Goal: Transaction & Acquisition: Download file/media

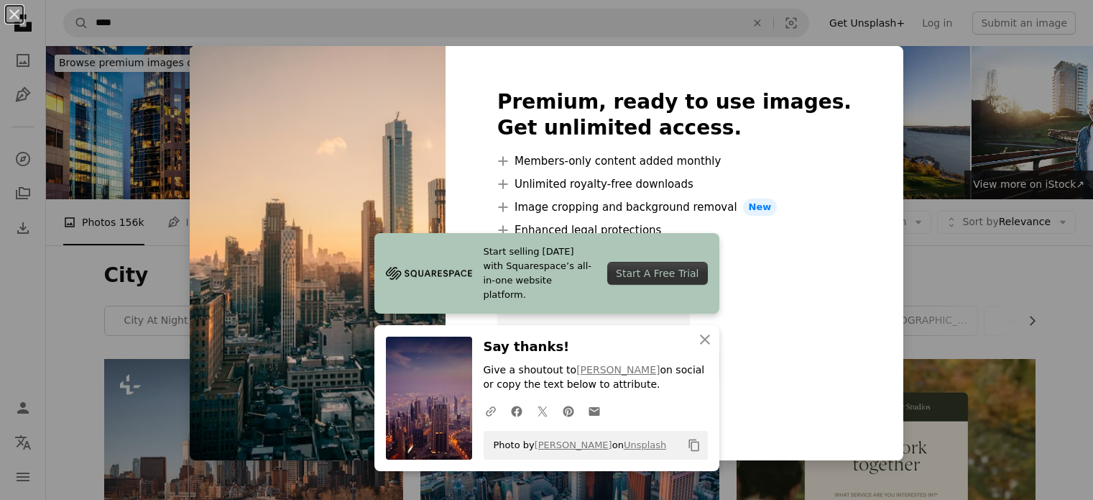
scroll to position [1409, 0]
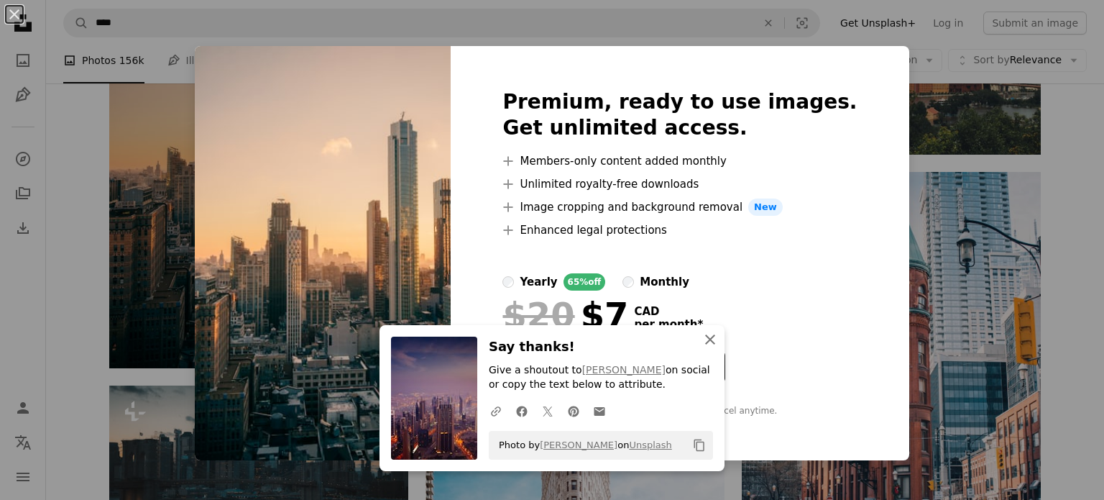
click at [702, 333] on icon "An X shape" at bounding box center [710, 339] width 17 height 17
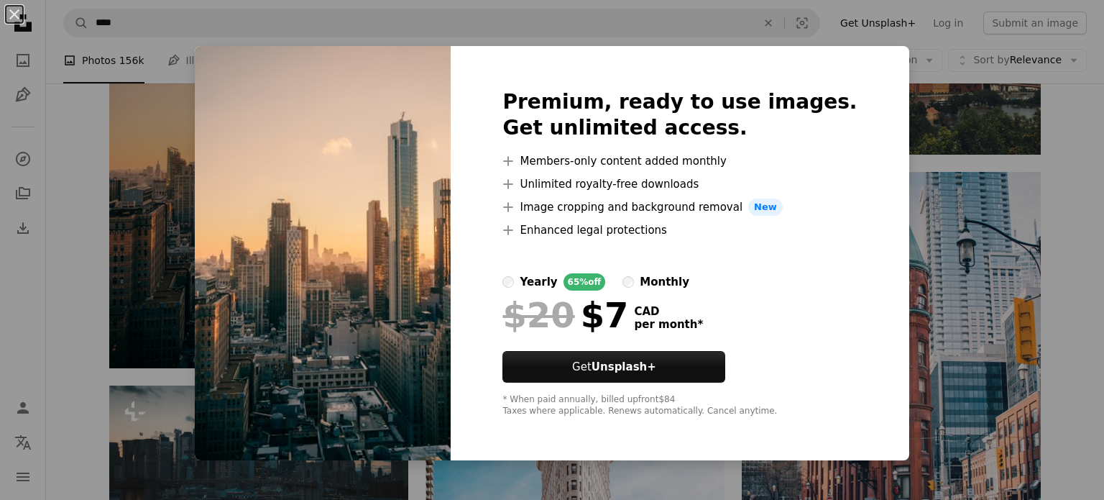
click at [911, 127] on div "An X shape Premium, ready to use images. Get unlimited access. A plus sign Memb…" at bounding box center [552, 250] width 1104 height 500
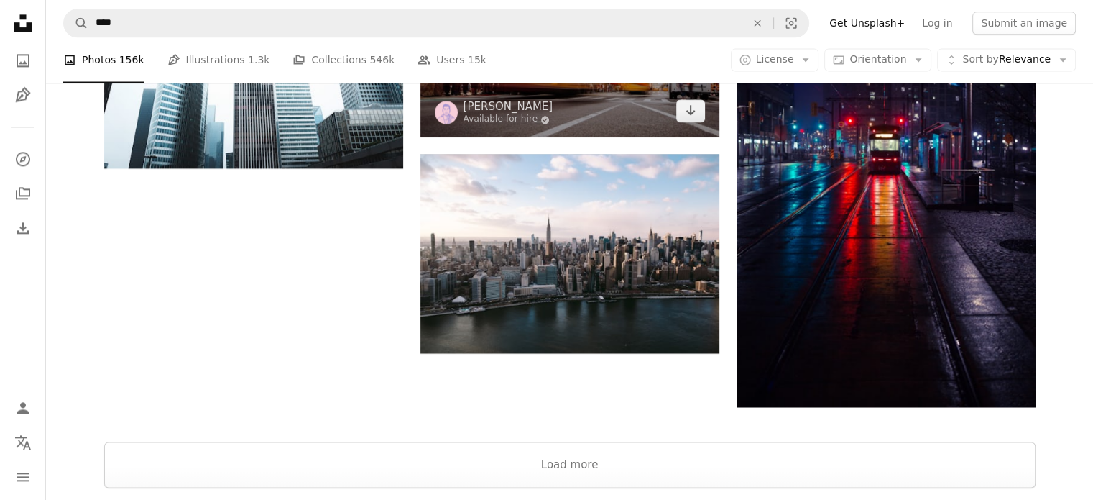
scroll to position [2010, 0]
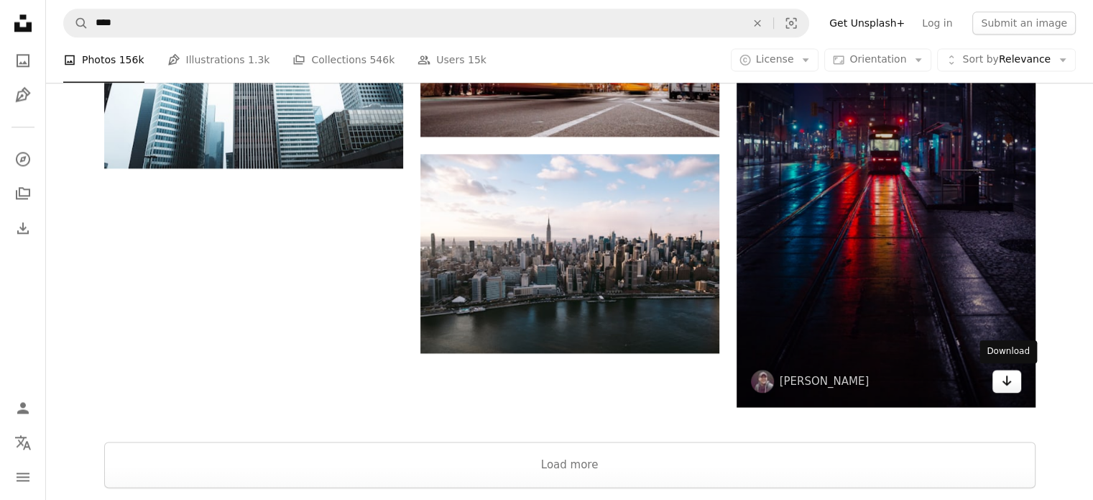
click at [1012, 387] on link "Arrow pointing down" at bounding box center [1007, 380] width 29 height 23
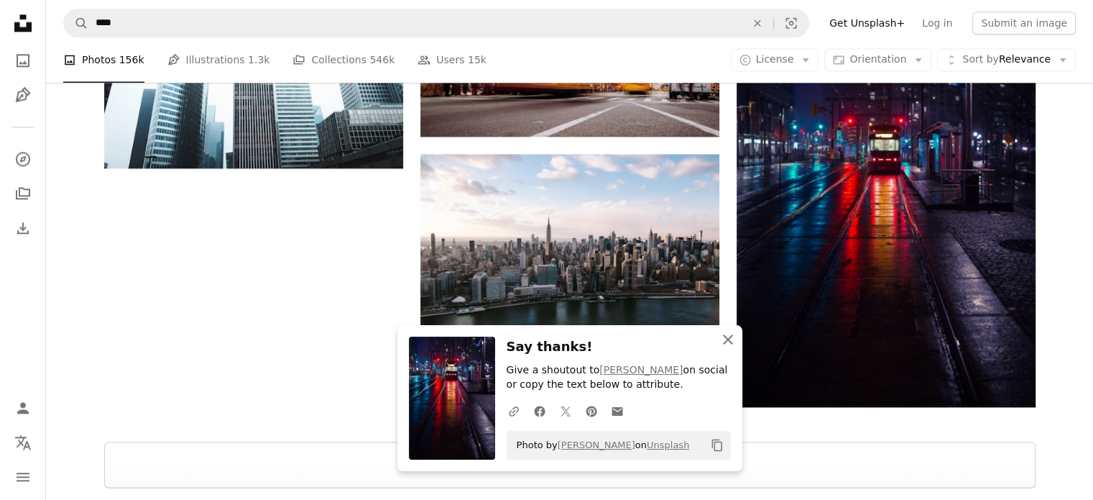
click at [730, 340] on icon "An X shape" at bounding box center [727, 339] width 17 height 17
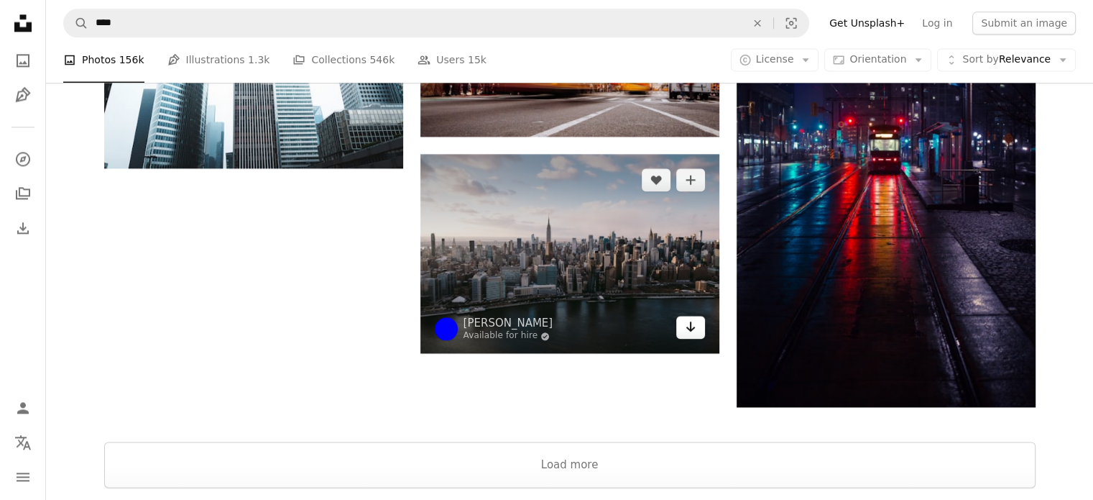
click at [694, 324] on icon "Arrow pointing down" at bounding box center [691, 326] width 12 height 17
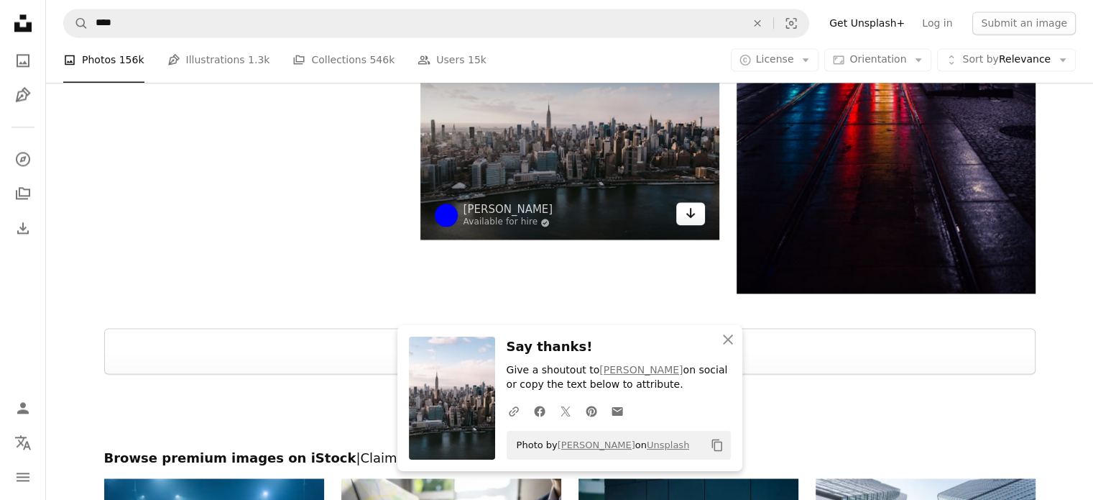
scroll to position [2150, 0]
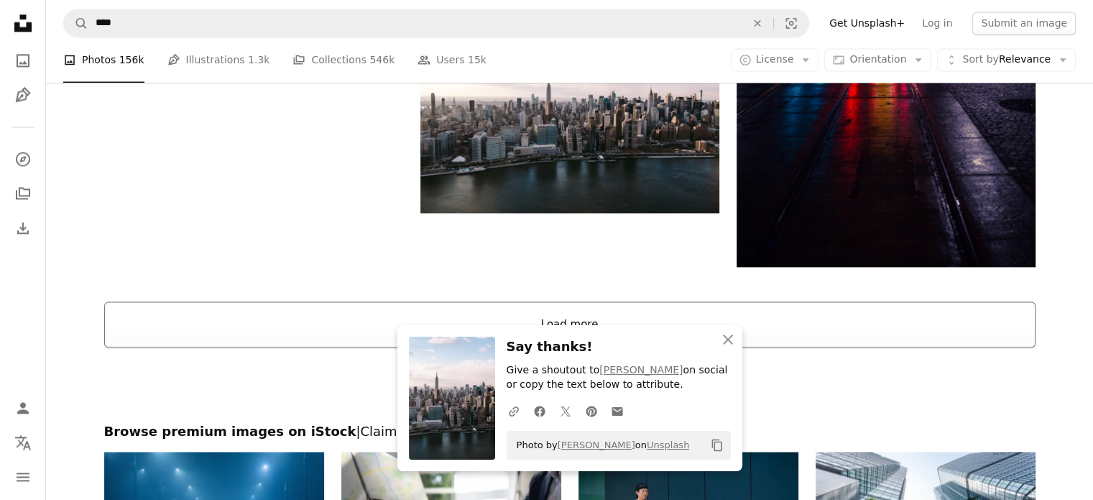
click at [567, 313] on button "Load more" at bounding box center [570, 324] width 932 height 46
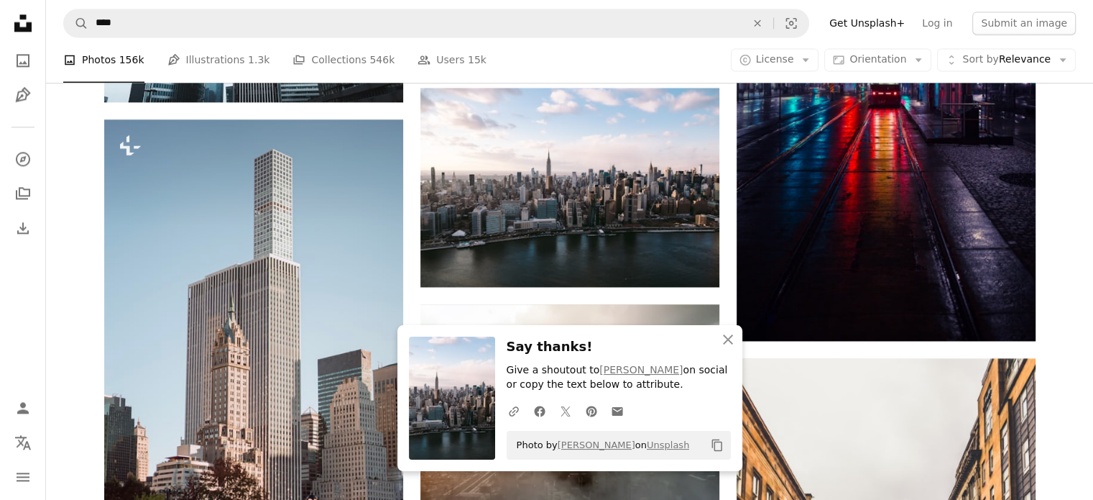
scroll to position [2291, 0]
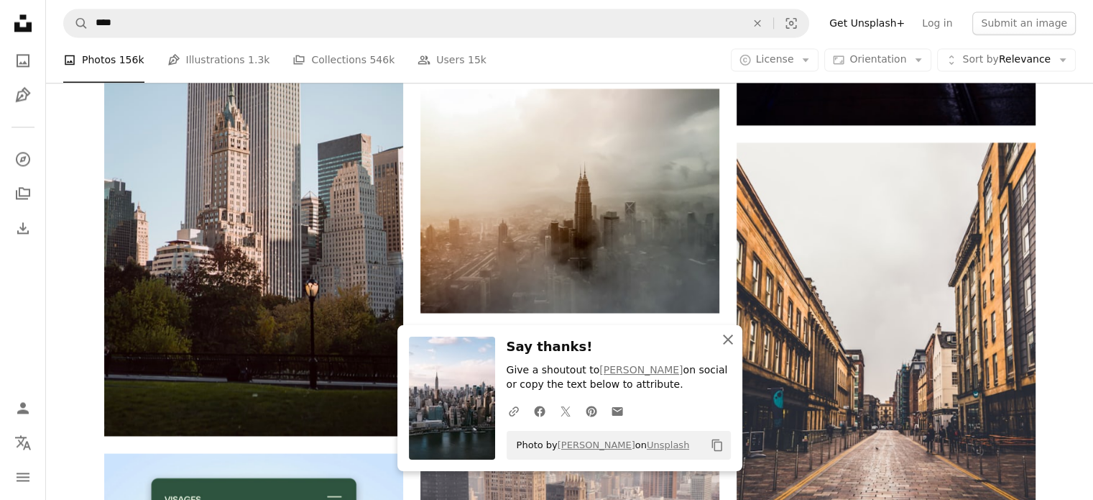
click at [727, 339] on icon "button" at bounding box center [728, 339] width 10 height 10
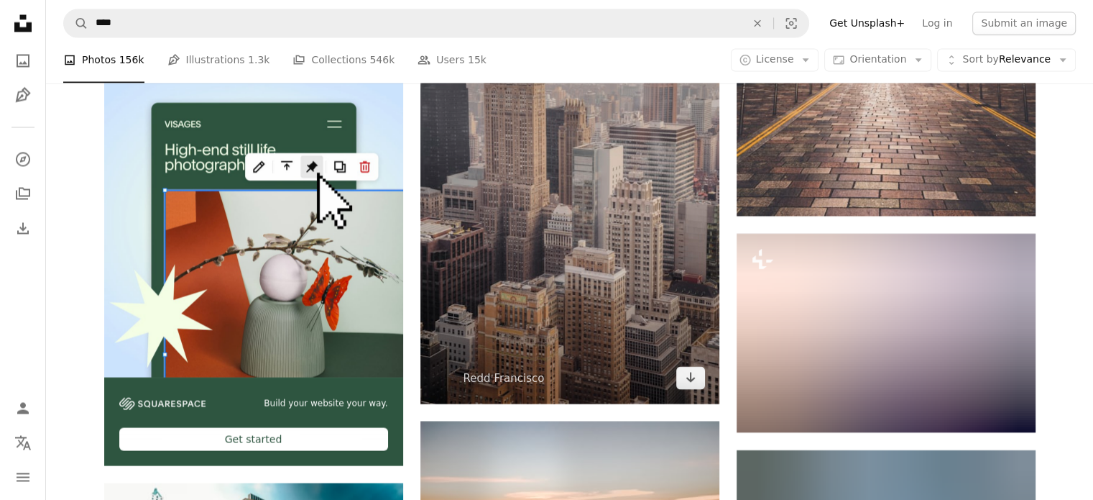
scroll to position [2673, 0]
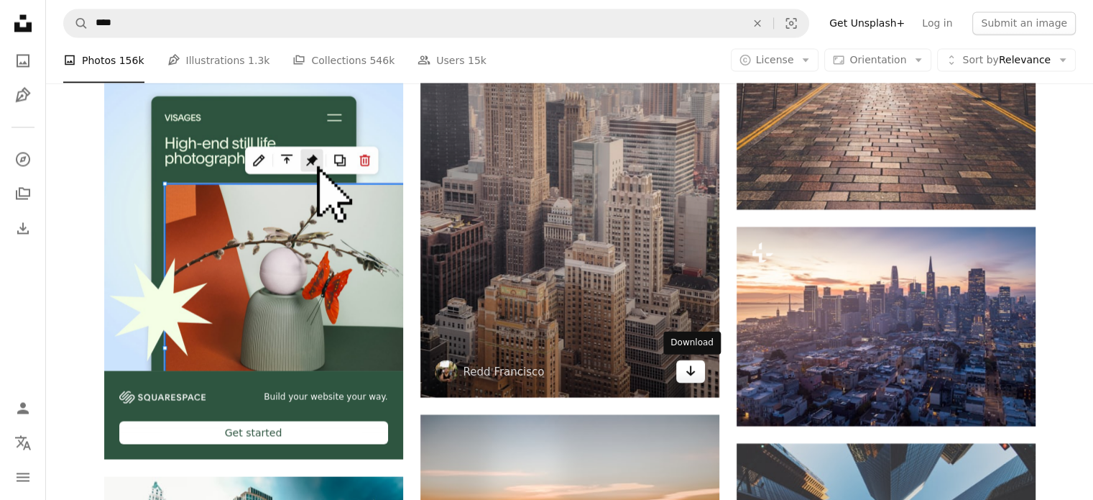
click at [699, 374] on link "Arrow pointing down" at bounding box center [690, 370] width 29 height 23
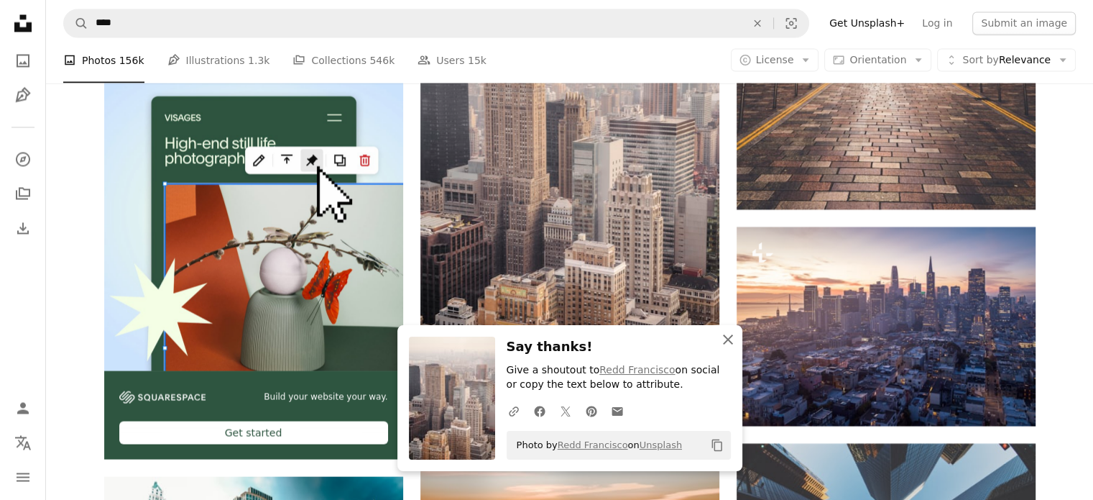
click at [725, 337] on icon "button" at bounding box center [728, 339] width 10 height 10
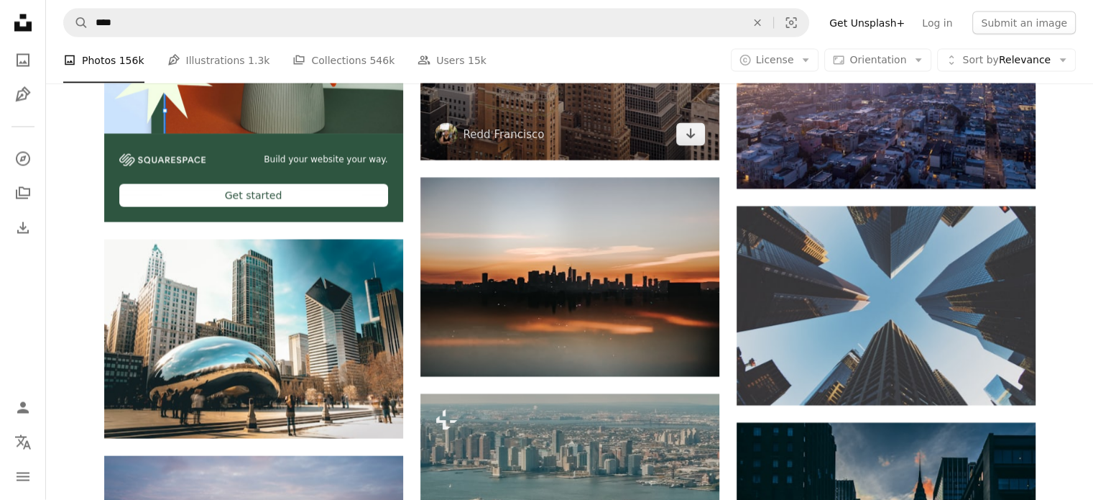
scroll to position [2984, 0]
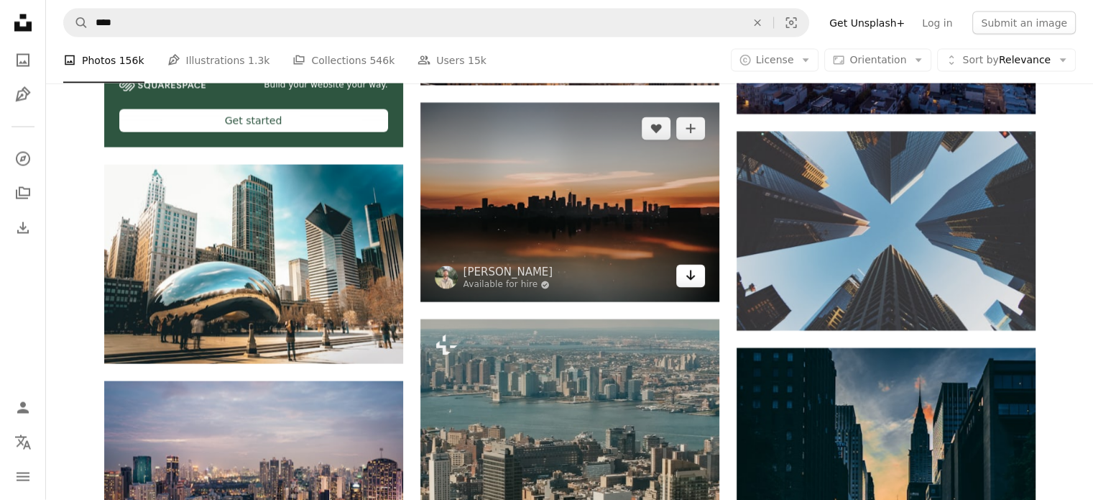
click at [698, 270] on link "Arrow pointing down" at bounding box center [690, 276] width 29 height 23
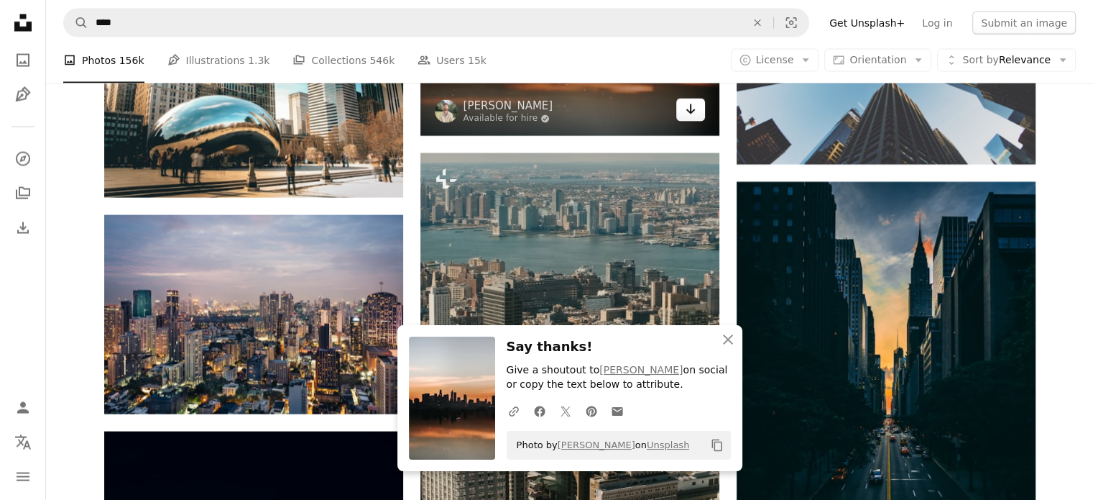
scroll to position [3155, 0]
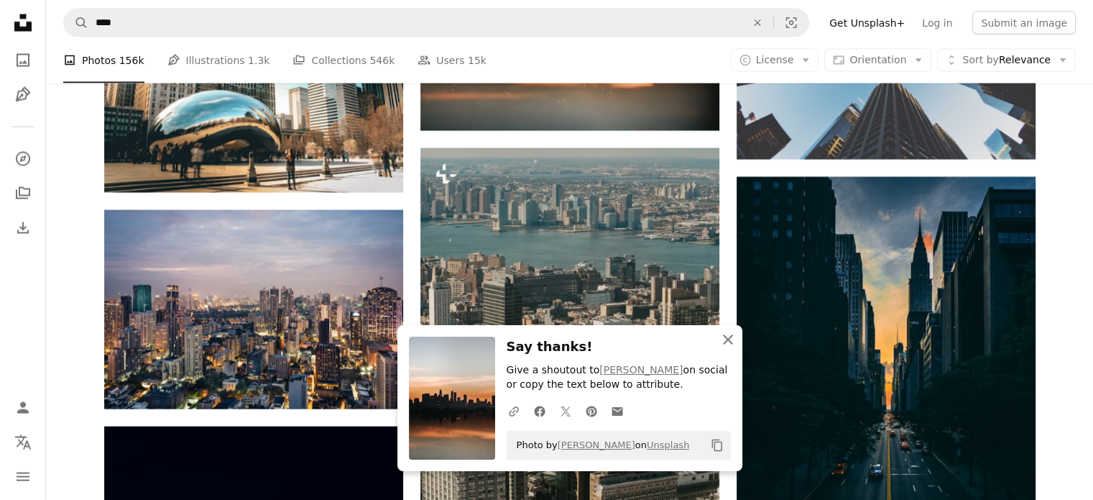
click at [729, 345] on icon "An X shape" at bounding box center [727, 339] width 17 height 17
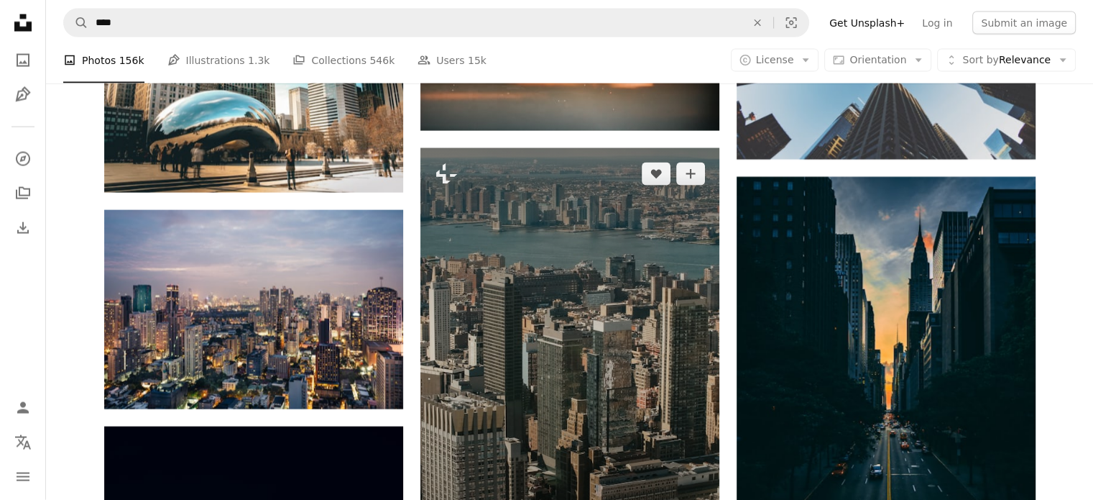
scroll to position [3306, 0]
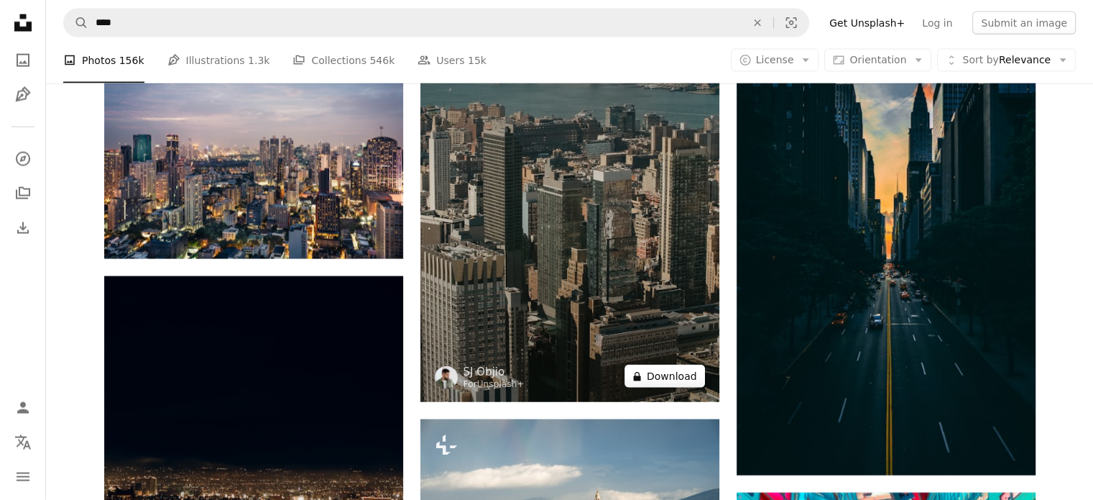
click at [664, 380] on button "A lock Download" at bounding box center [665, 375] width 81 height 23
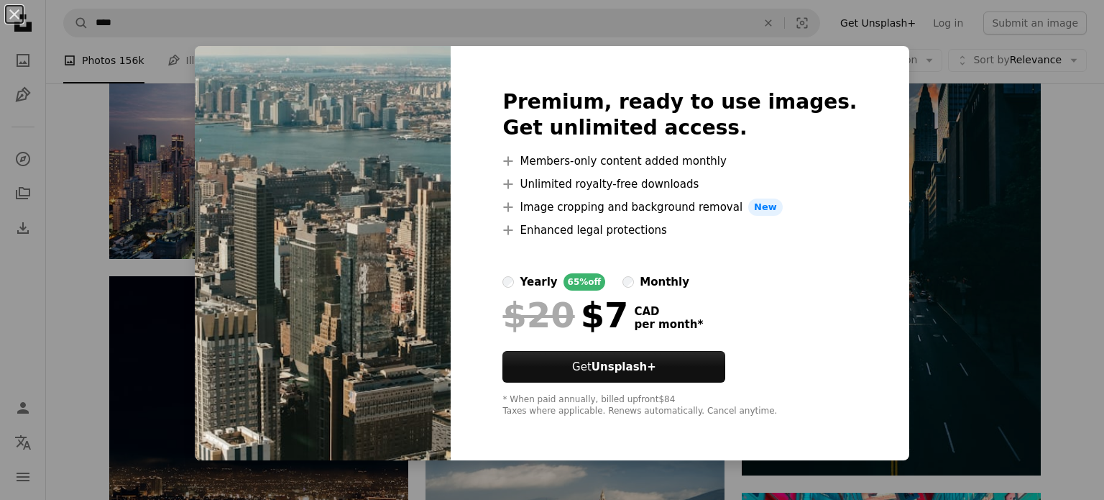
click at [91, 316] on div "An X shape Premium, ready to use images. Get unlimited access. A plus sign Memb…" at bounding box center [552, 250] width 1104 height 500
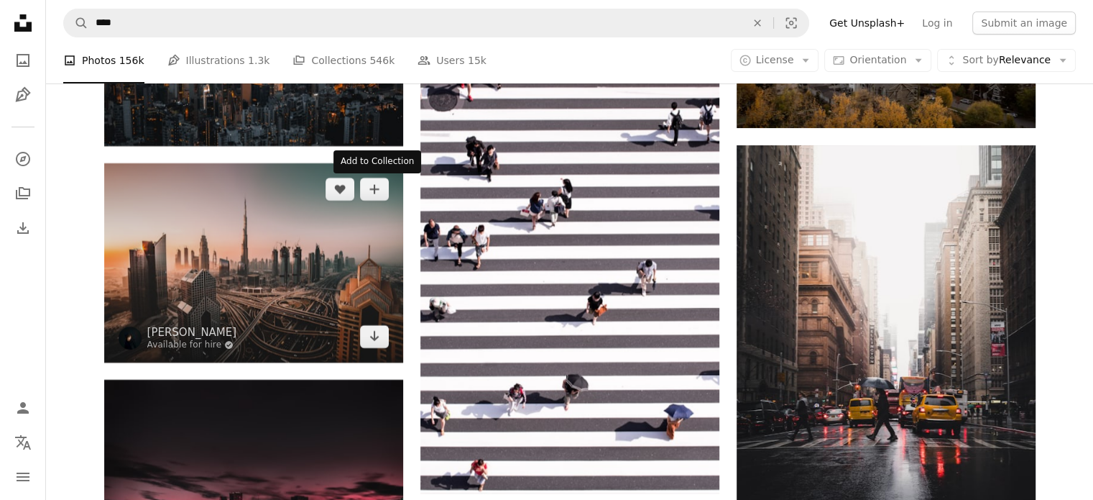
scroll to position [5601, 0]
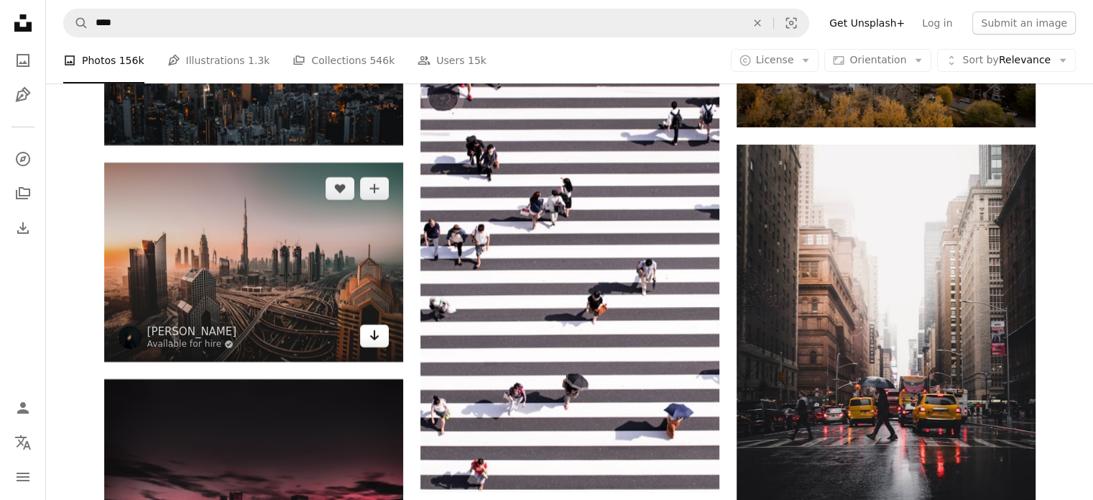
click at [379, 335] on icon "Arrow pointing down" at bounding box center [375, 334] width 12 height 17
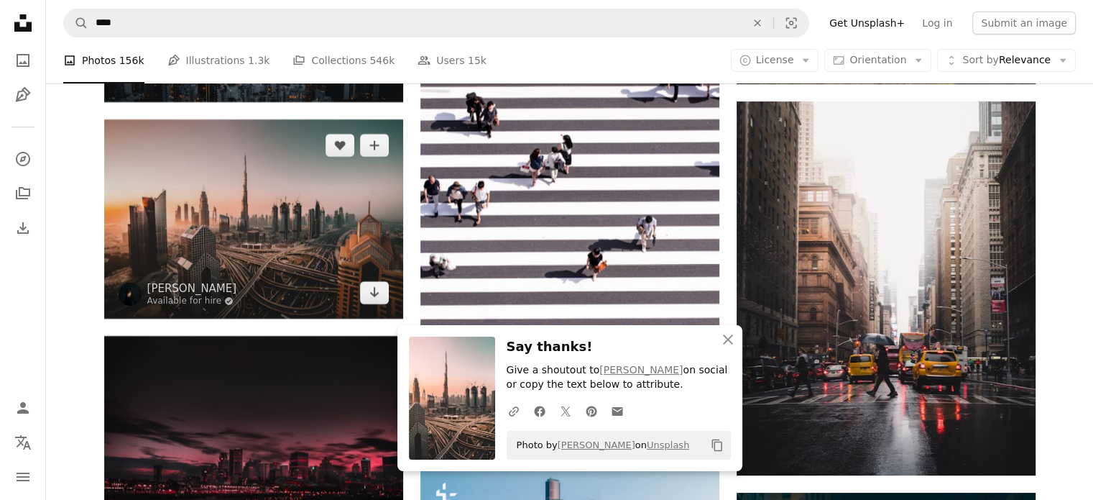
scroll to position [5647, 0]
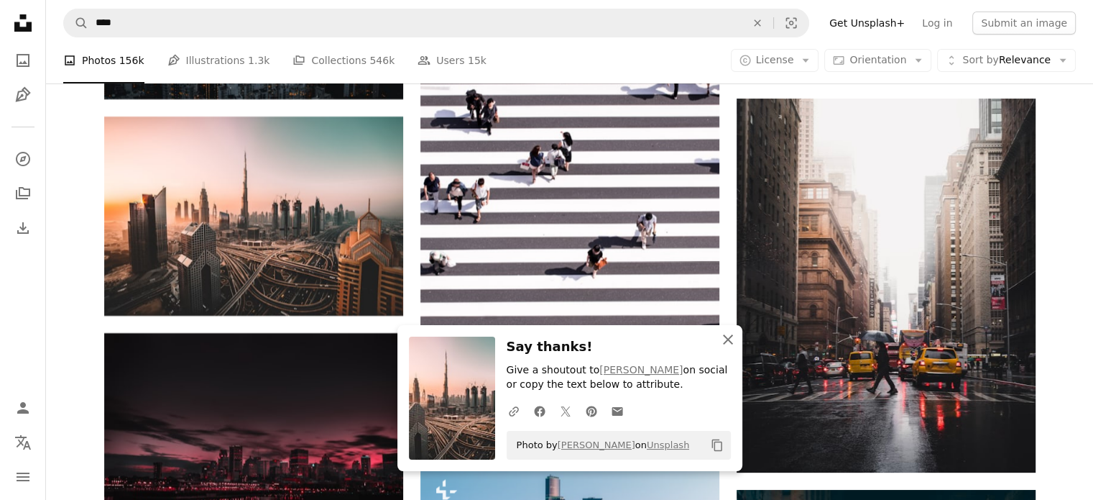
click at [725, 334] on icon "An X shape" at bounding box center [727, 339] width 17 height 17
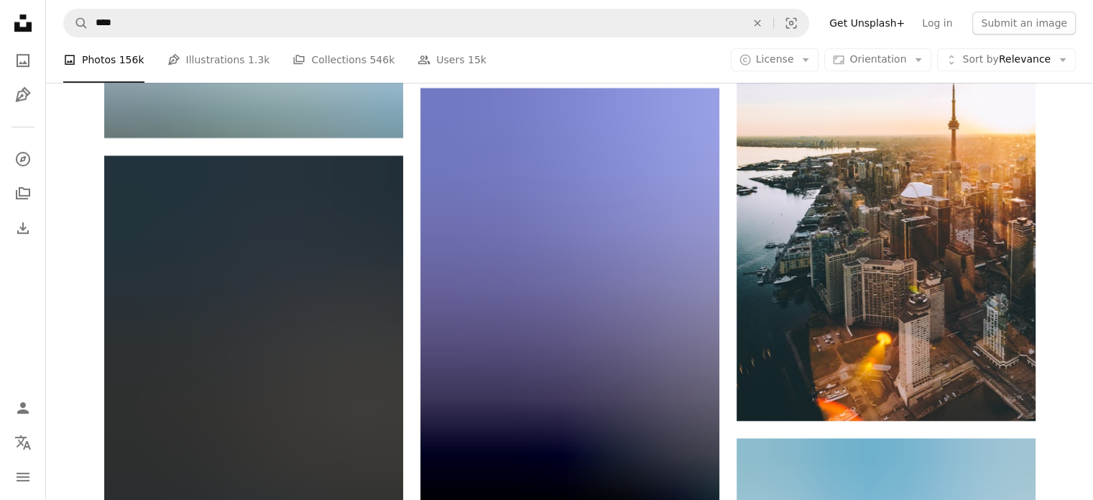
scroll to position [6495, 0]
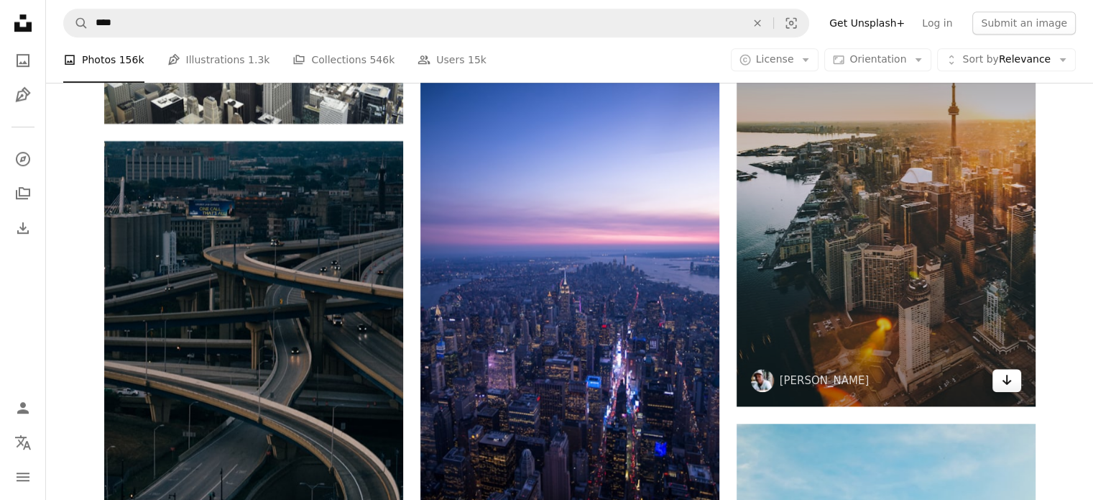
click at [1007, 383] on icon "Download" at bounding box center [1006, 379] width 9 height 10
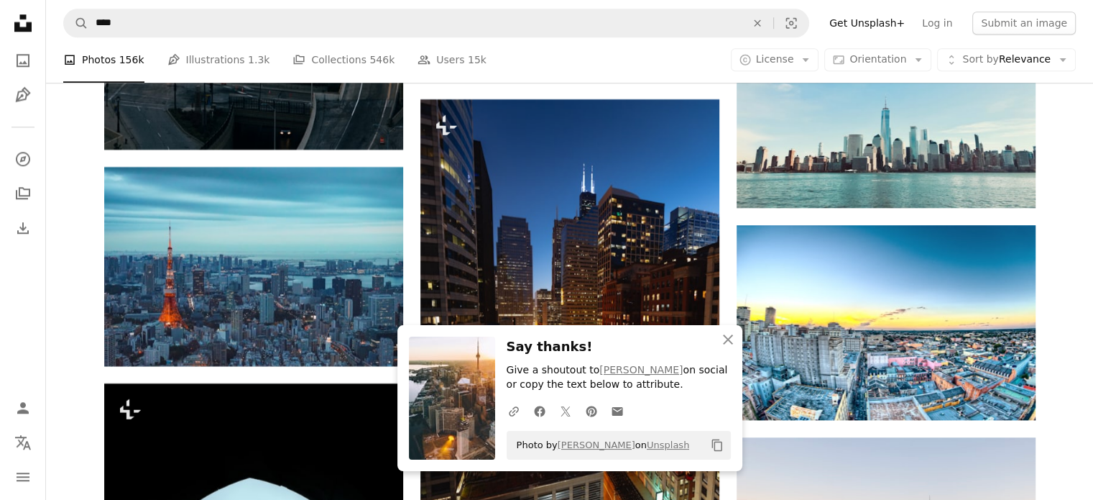
scroll to position [6935, 0]
click at [726, 335] on icon "An X shape" at bounding box center [727, 339] width 17 height 17
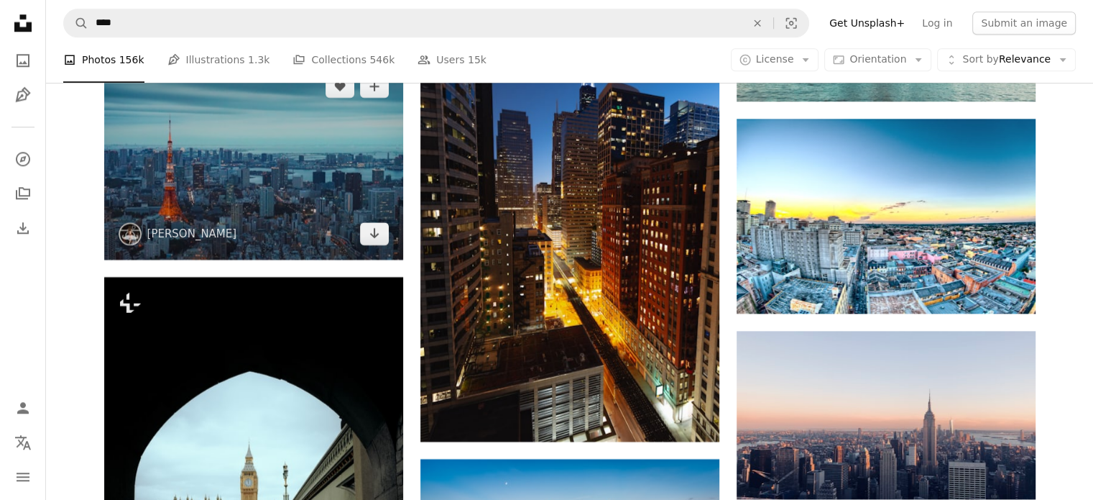
scroll to position [7041, 0]
click at [372, 225] on icon "Arrow pointing down" at bounding box center [375, 232] width 12 height 17
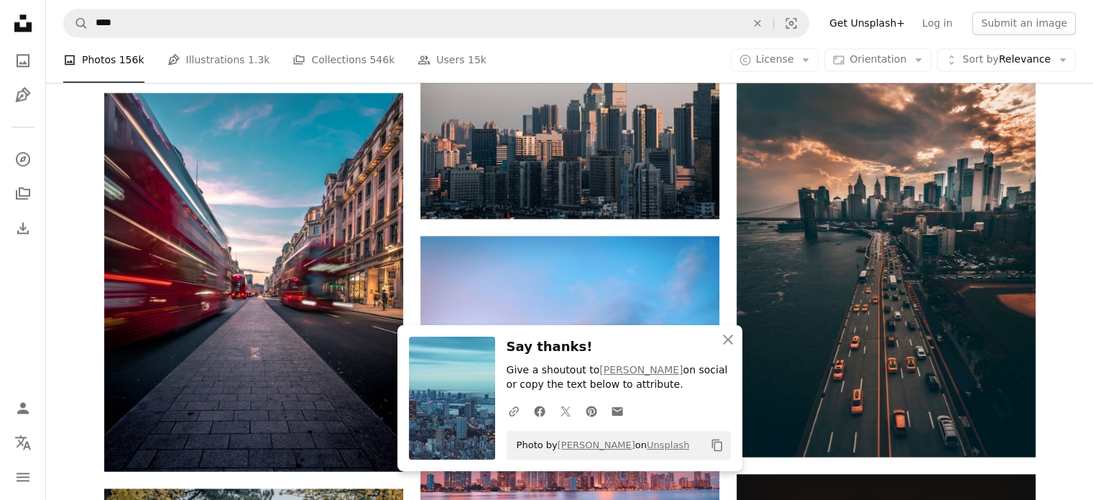
scroll to position [7692, 0]
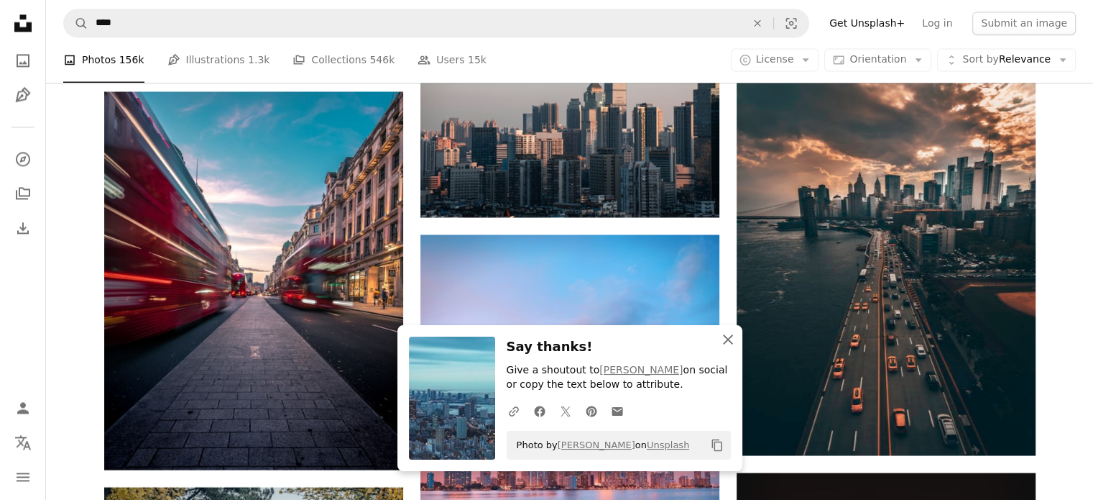
click at [727, 341] on icon "An X shape" at bounding box center [727, 339] width 17 height 17
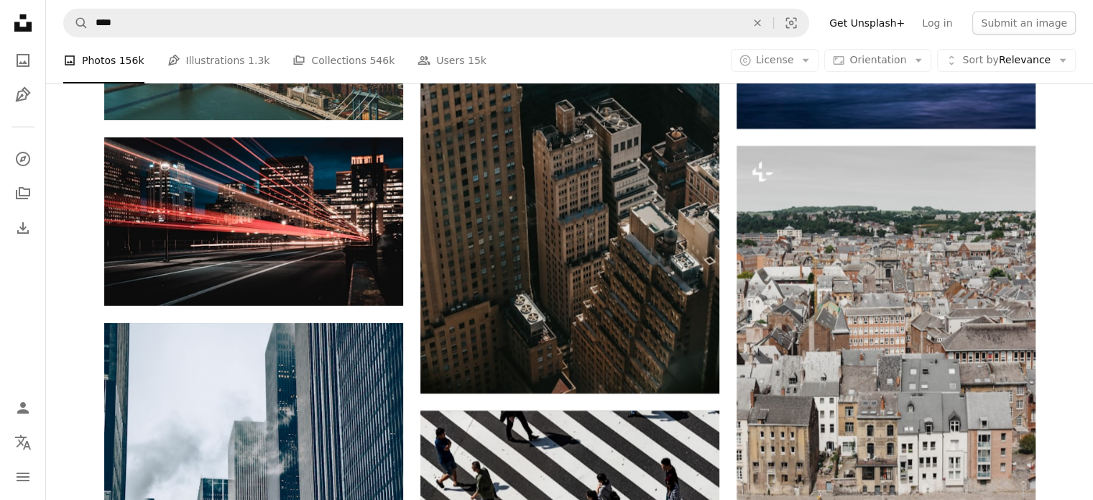
scroll to position [10594, 0]
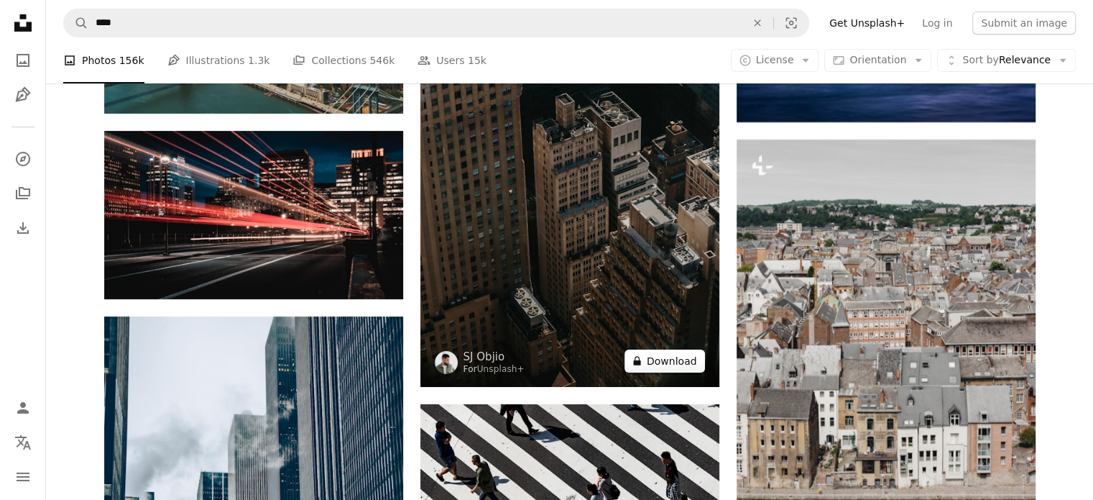
click at [686, 360] on button "A lock Download" at bounding box center [665, 360] width 81 height 23
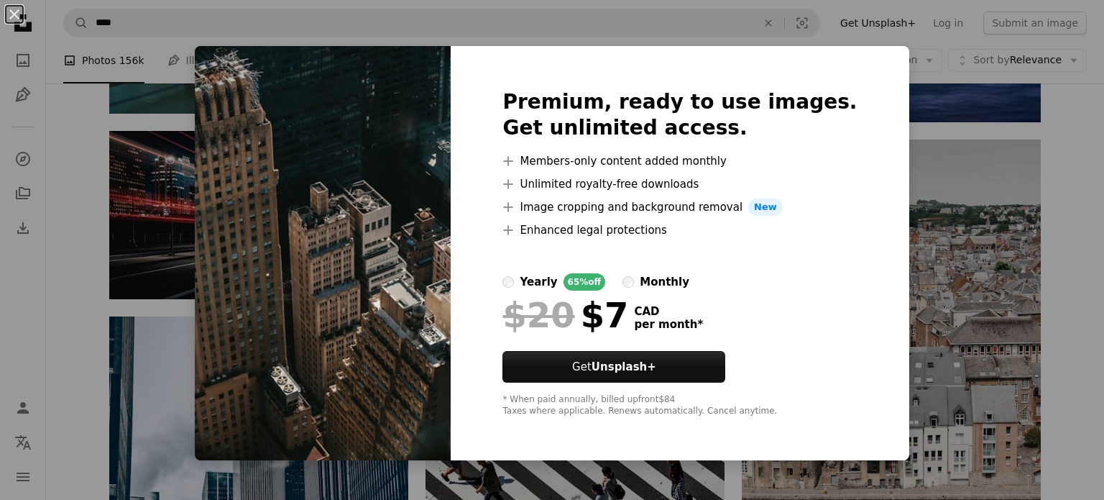
click at [901, 85] on div "An X shape Premium, ready to use images. Get unlimited access. A plus sign Memb…" at bounding box center [552, 250] width 1104 height 500
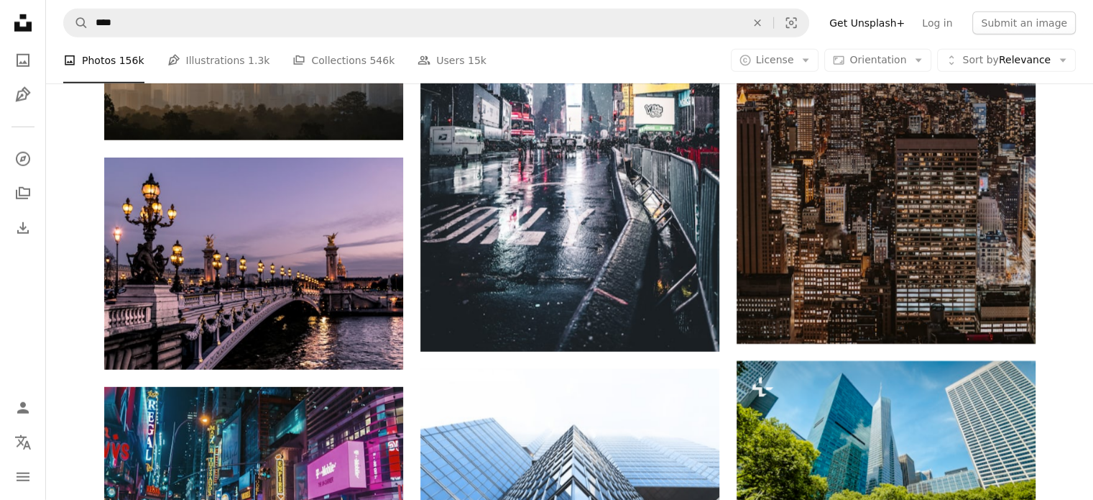
scroll to position [15019, 0]
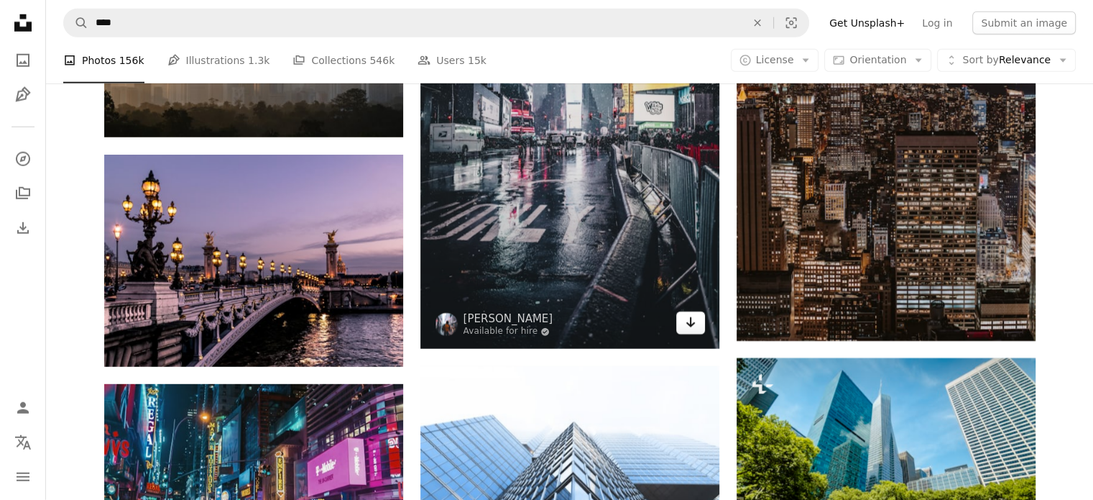
click at [696, 329] on icon "Arrow pointing down" at bounding box center [691, 321] width 12 height 17
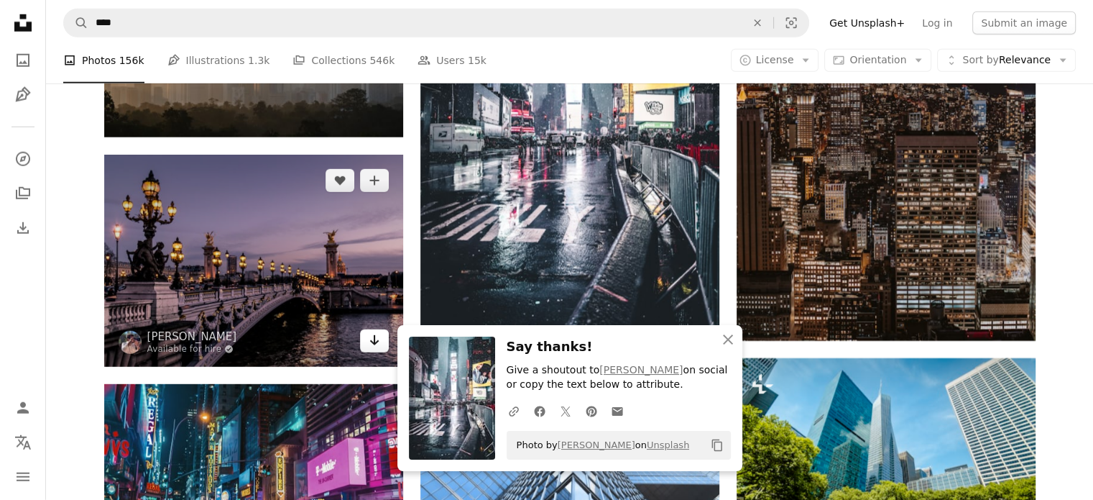
click at [375, 341] on icon "Download" at bounding box center [373, 340] width 9 height 10
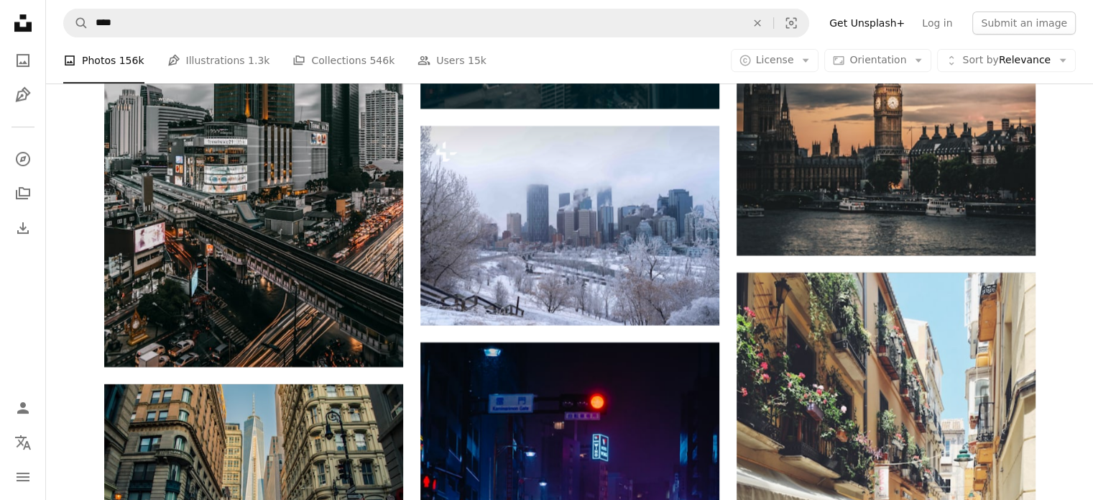
scroll to position [17000, 0]
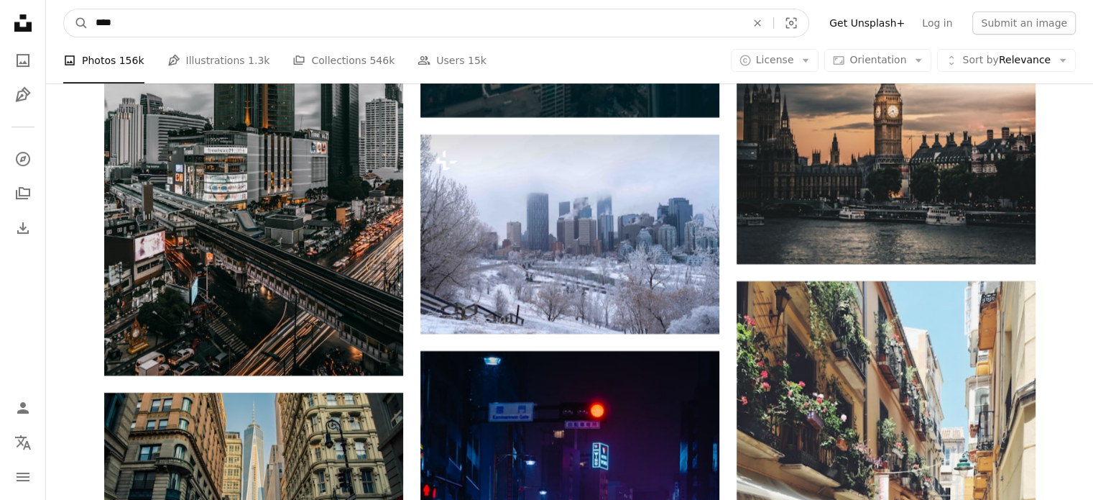
click at [390, 22] on input "****" at bounding box center [414, 22] width 653 height 27
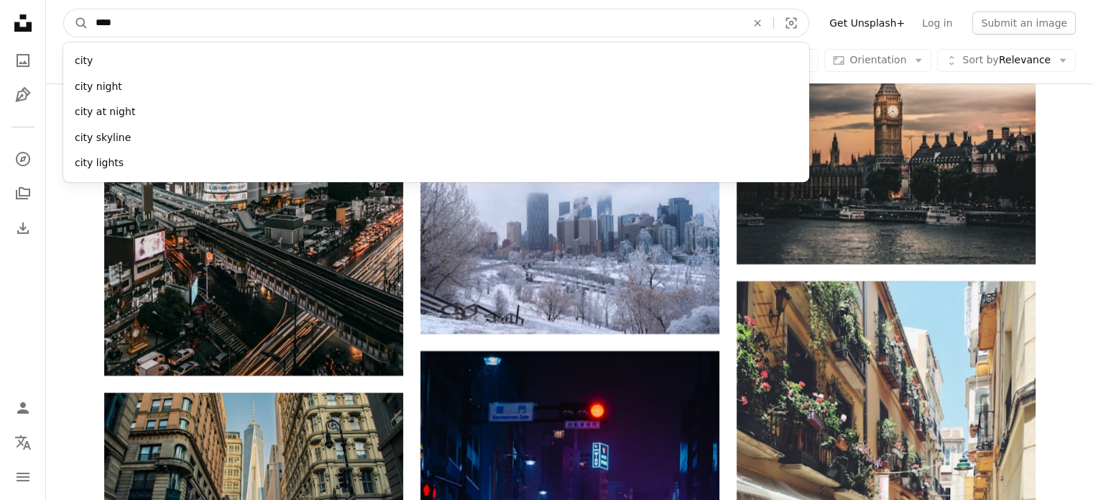
click at [390, 22] on input "****" at bounding box center [414, 22] width 653 height 27
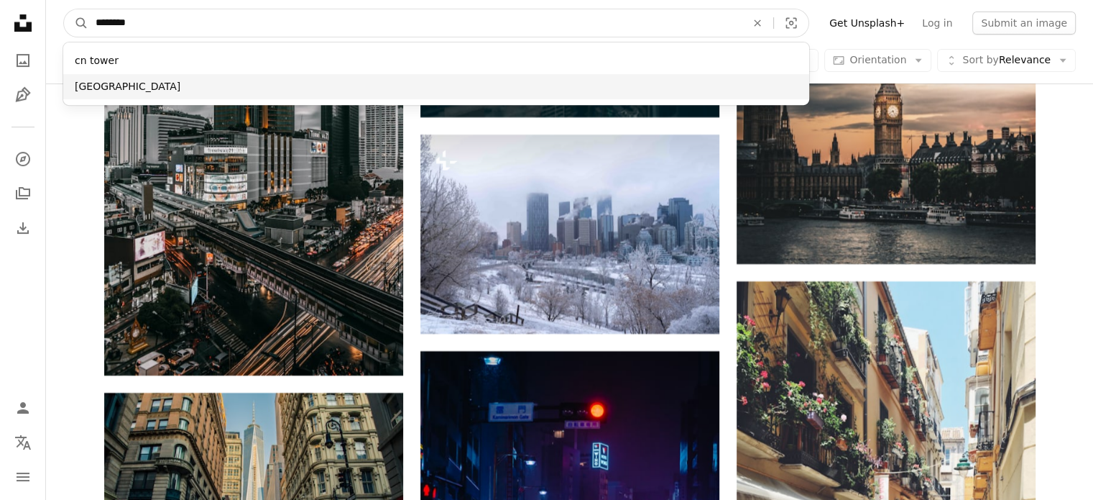
type input "********"
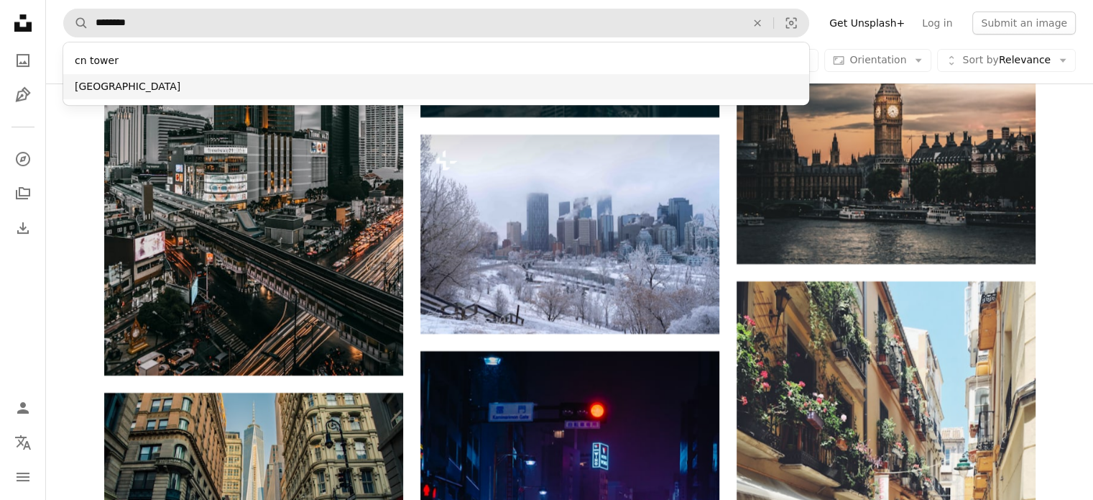
click at [344, 94] on div "[GEOGRAPHIC_DATA]" at bounding box center [436, 87] width 746 height 26
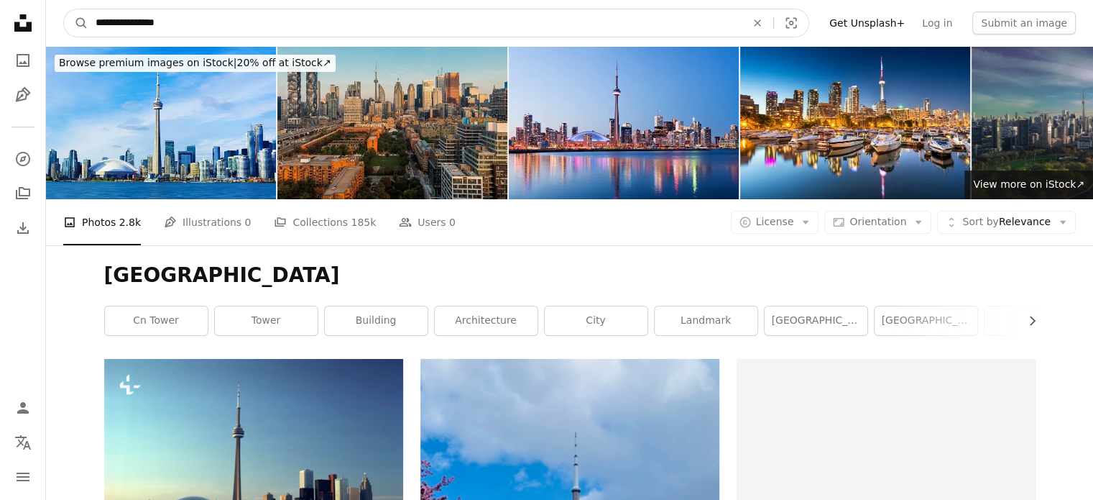
click at [522, 25] on input "**********" at bounding box center [414, 22] width 653 height 27
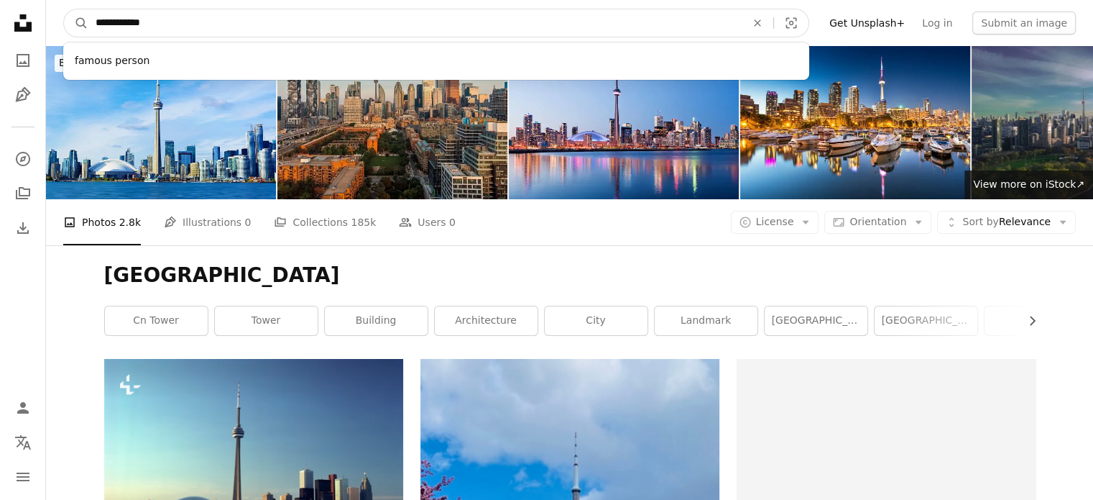
type input "**********"
click button "A magnifying glass" at bounding box center [76, 22] width 24 height 27
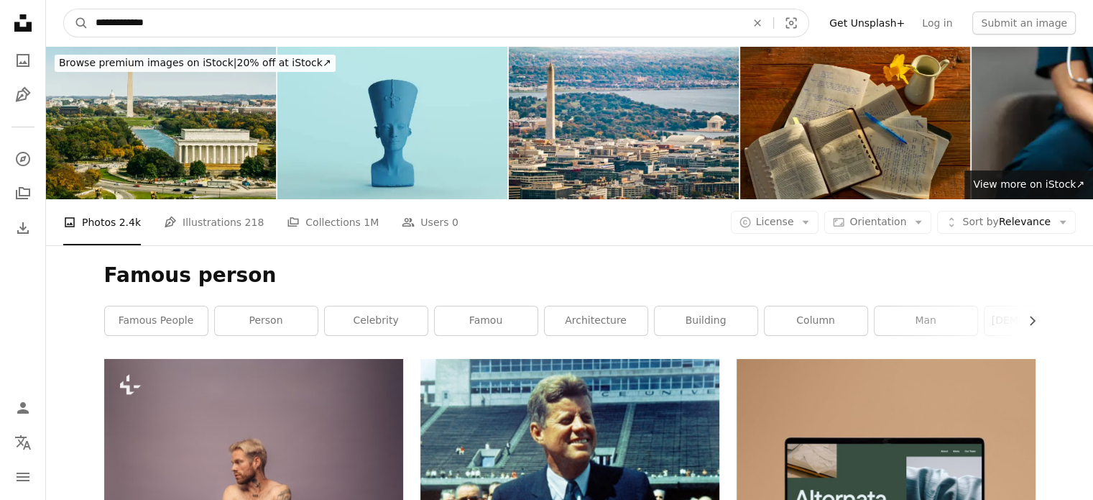
click at [437, 12] on input "**********" at bounding box center [414, 22] width 653 height 27
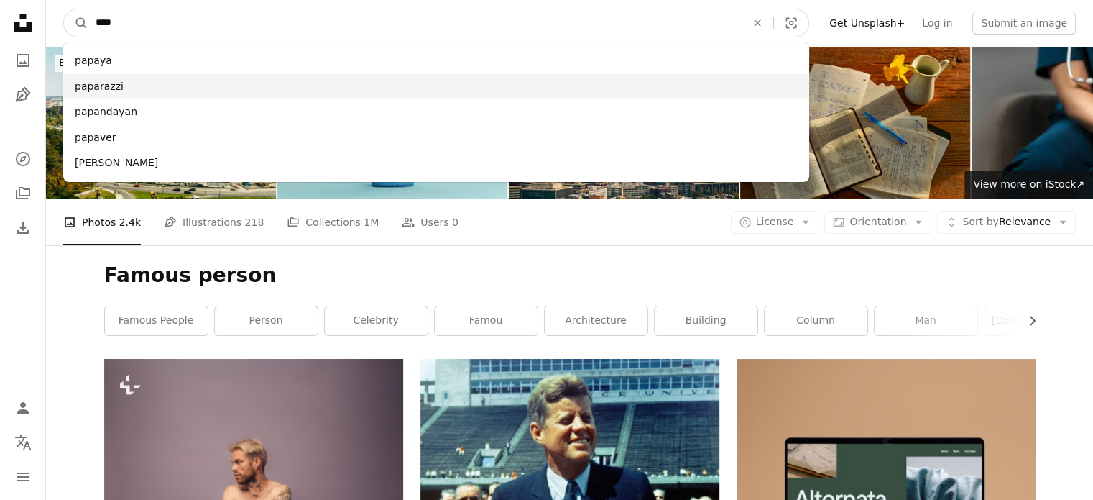
type input "****"
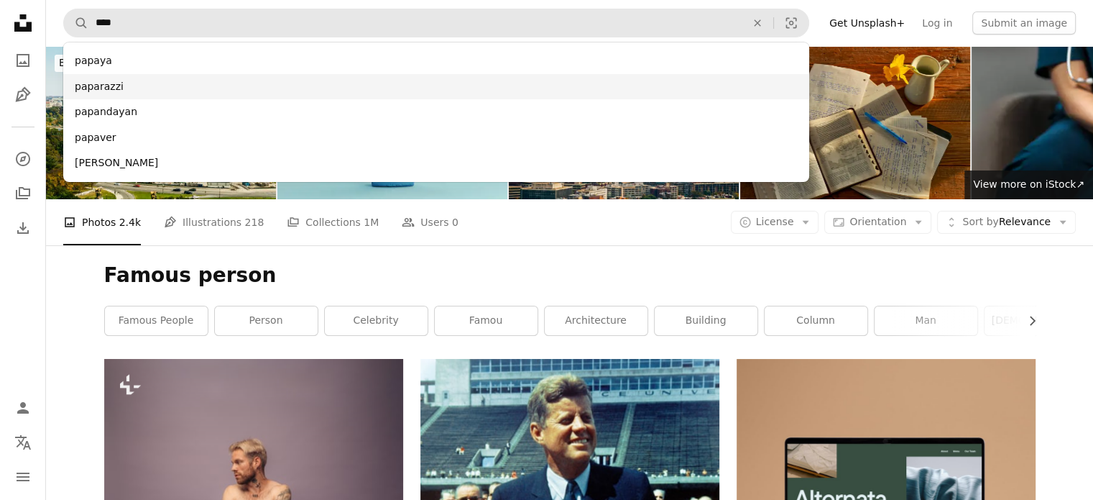
click at [285, 96] on div "paparazzi" at bounding box center [436, 87] width 746 height 26
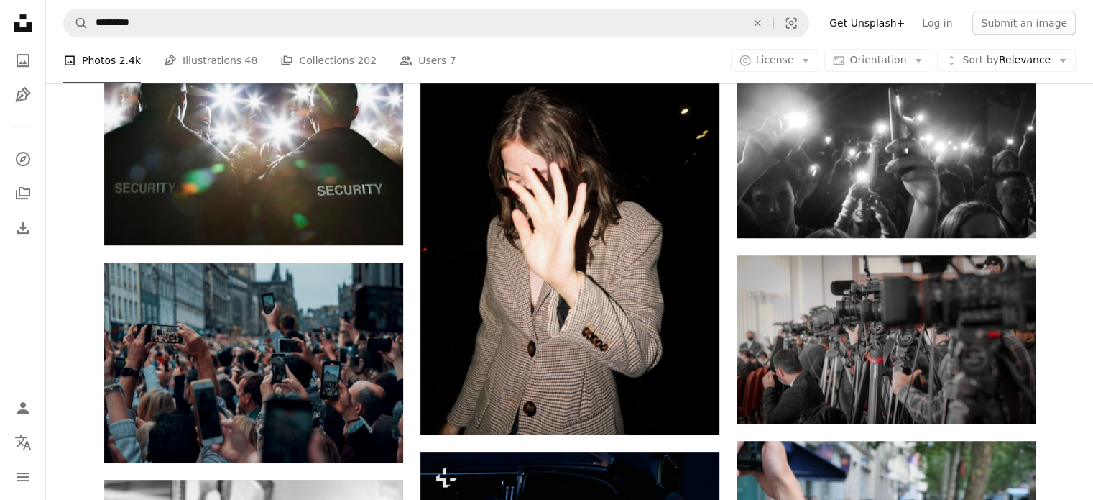
scroll to position [724, 0]
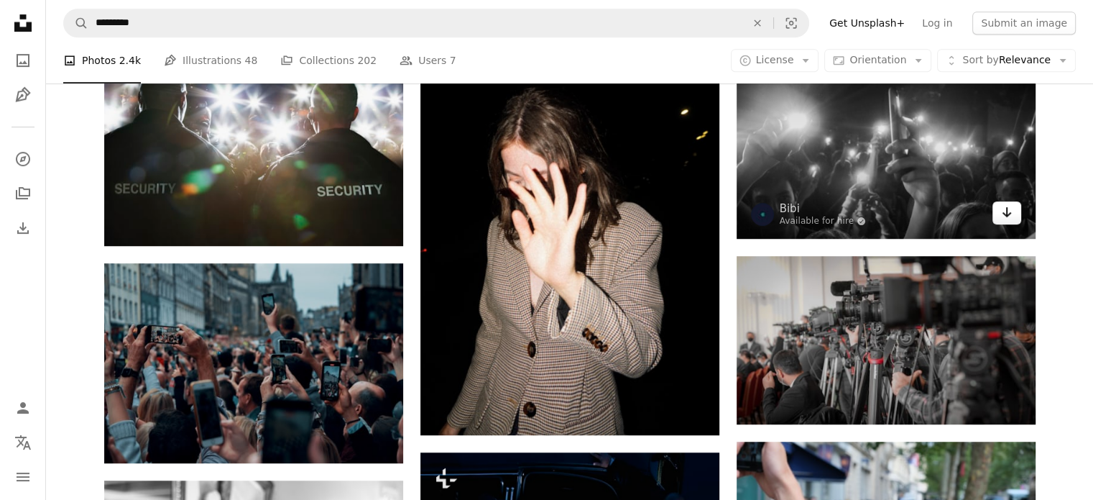
click at [1011, 213] on icon "Arrow pointing down" at bounding box center [1007, 211] width 12 height 17
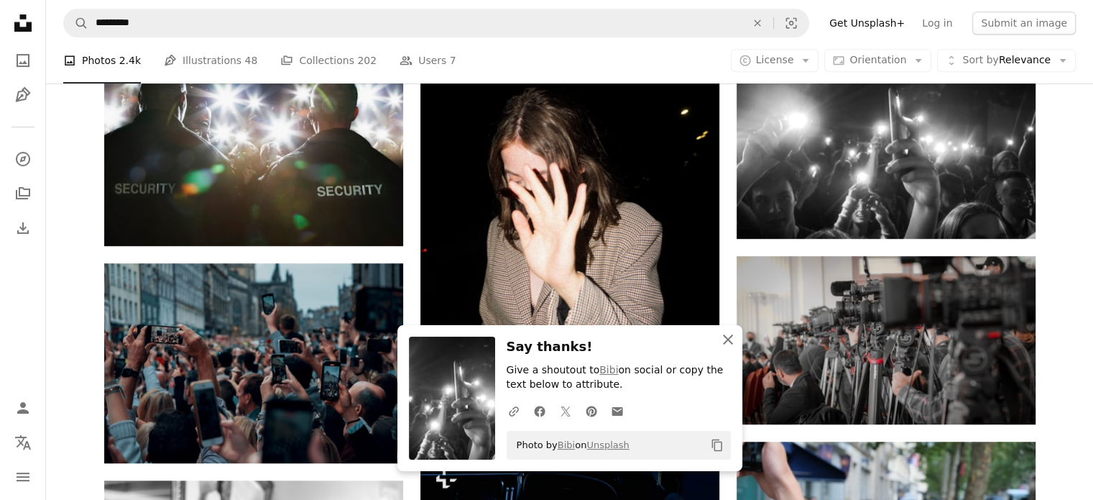
click at [727, 337] on icon "An X shape" at bounding box center [727, 339] width 17 height 17
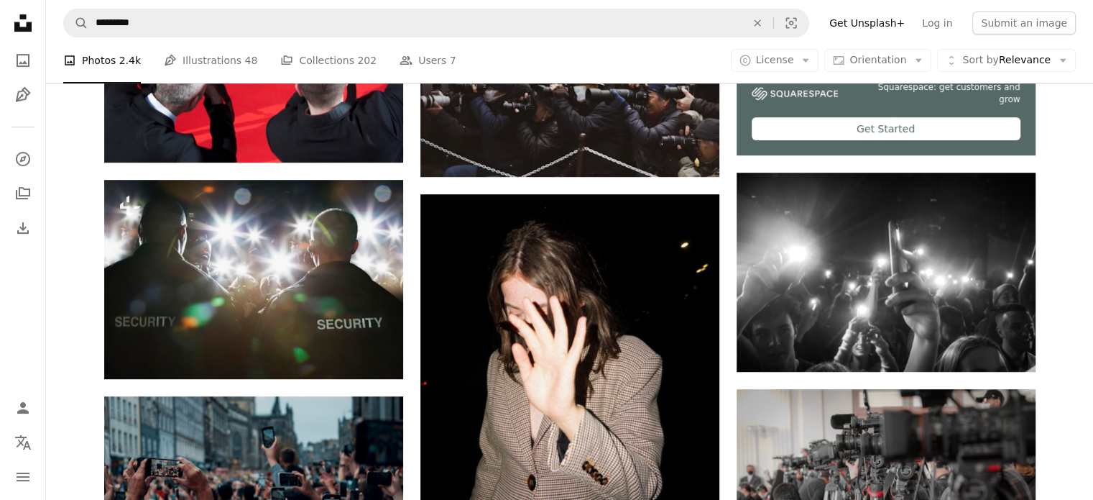
scroll to position [595, 0]
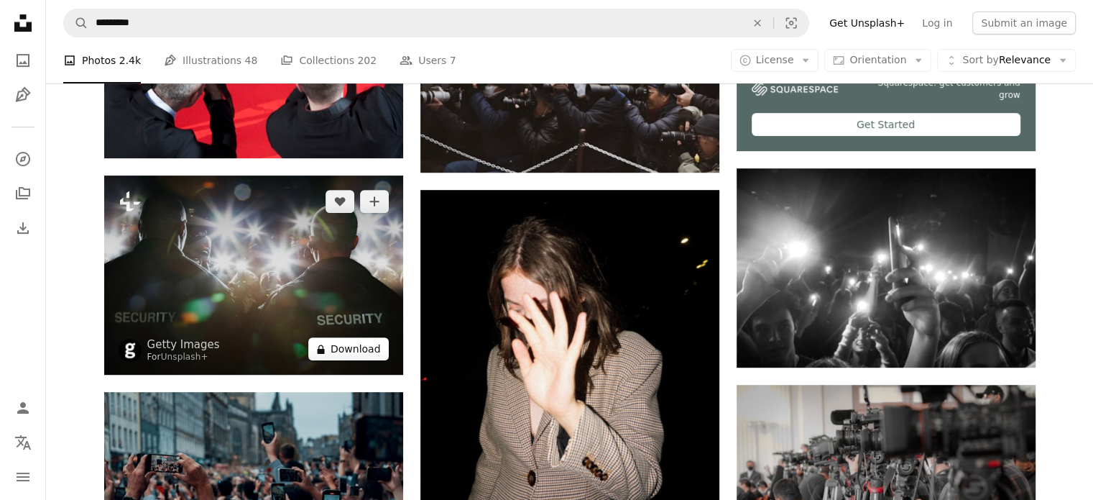
click at [351, 356] on button "A lock Download" at bounding box center [348, 348] width 81 height 23
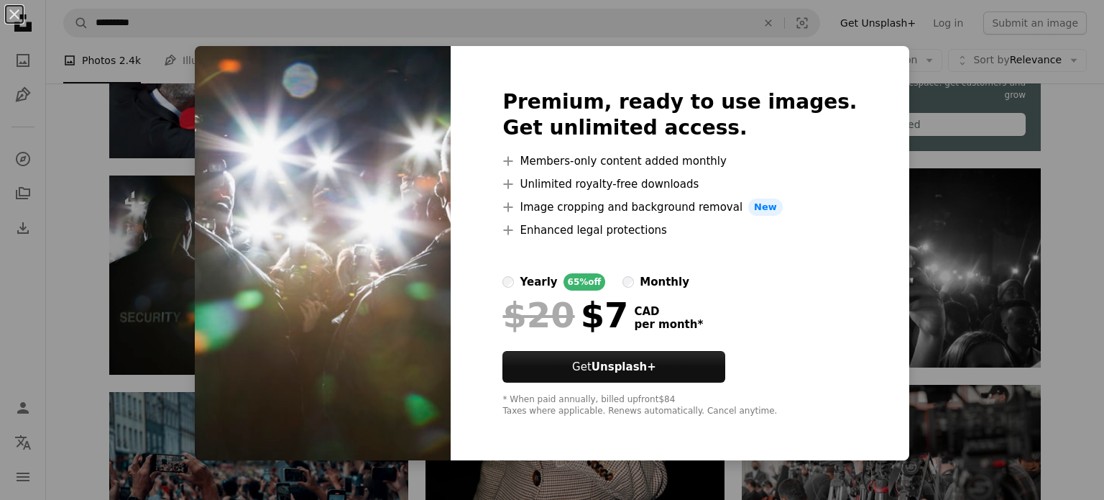
click at [910, 60] on div "An X shape Premium, ready to use images. Get unlimited access. A plus sign Memb…" at bounding box center [552, 250] width 1104 height 500
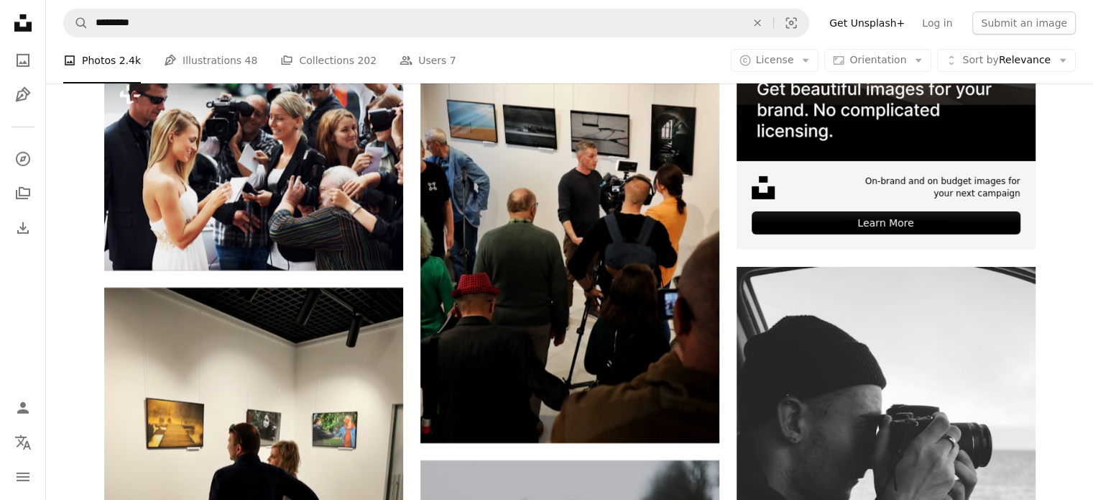
scroll to position [4798, 0]
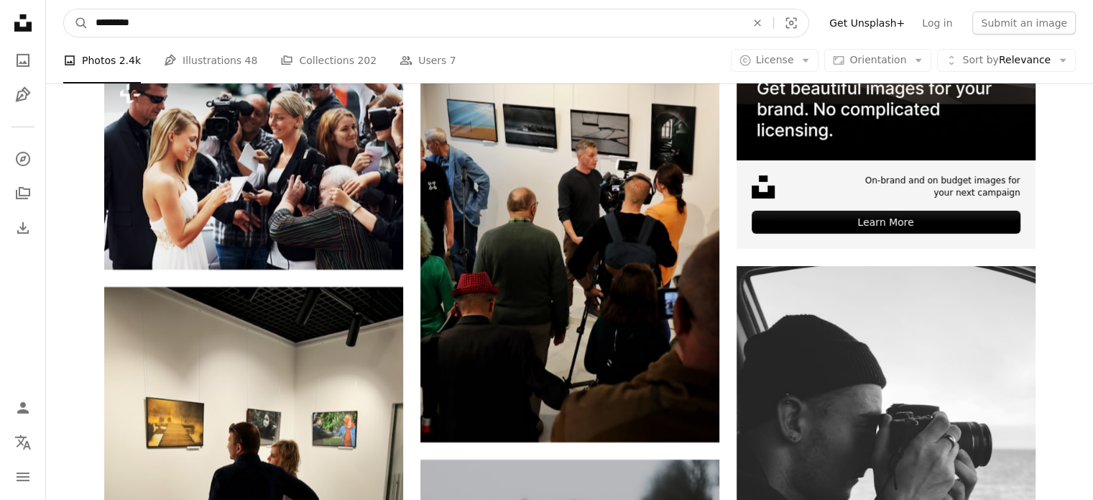
click at [95, 22] on input "*********" at bounding box center [414, 22] width 653 height 27
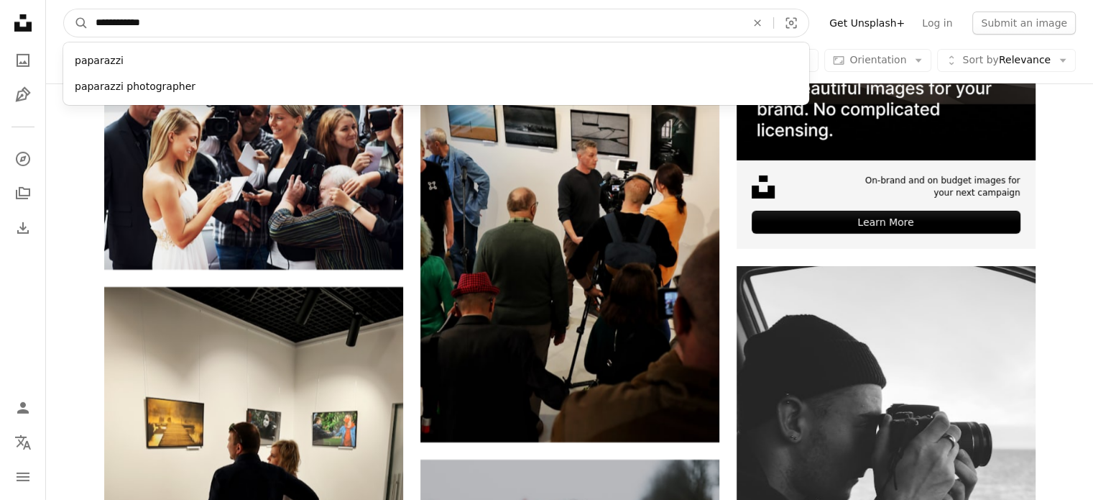
type input "**********"
click button "A magnifying glass" at bounding box center [76, 22] width 24 height 27
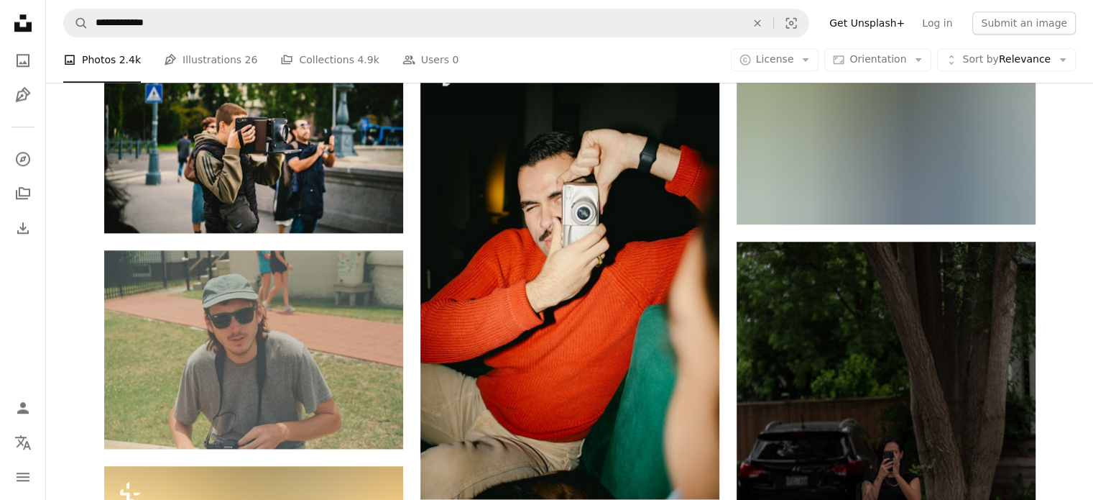
scroll to position [1345, 0]
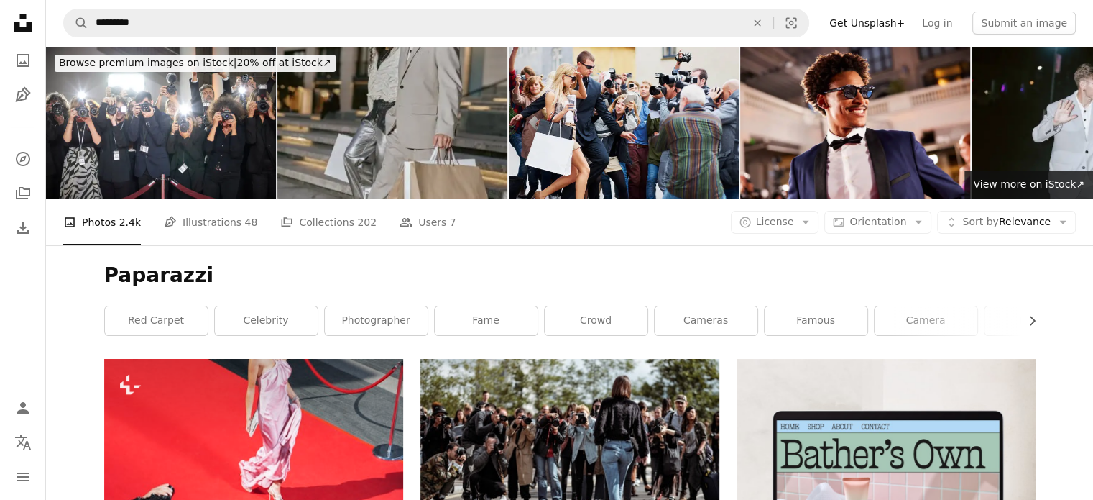
drag, startPoint x: 249, startPoint y: 224, endPoint x: 204, endPoint y: 268, distance: 63.5
click at [204, 268] on h1 "Paparazzi" at bounding box center [570, 275] width 932 height 26
click at [180, 316] on link "red carpet" at bounding box center [156, 320] width 103 height 29
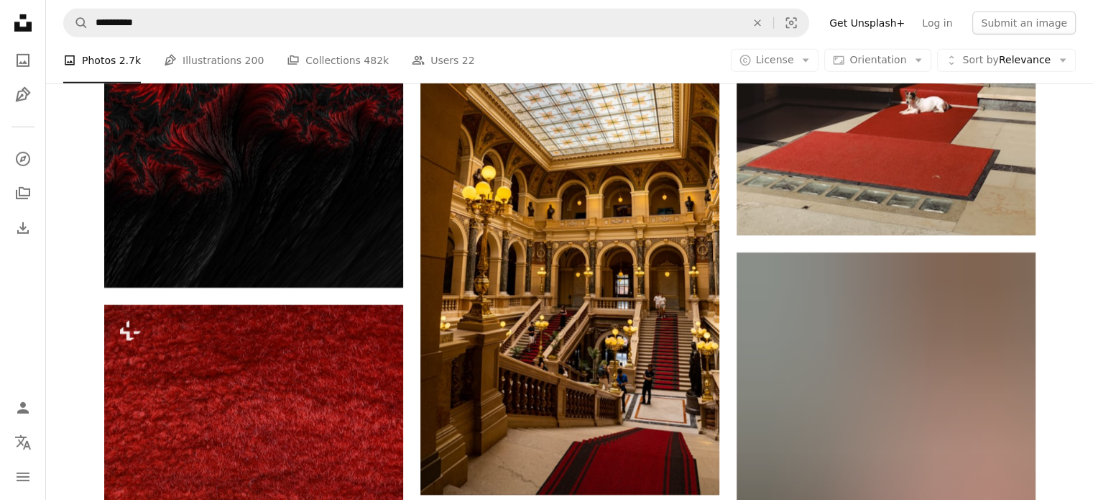
scroll to position [4609, 0]
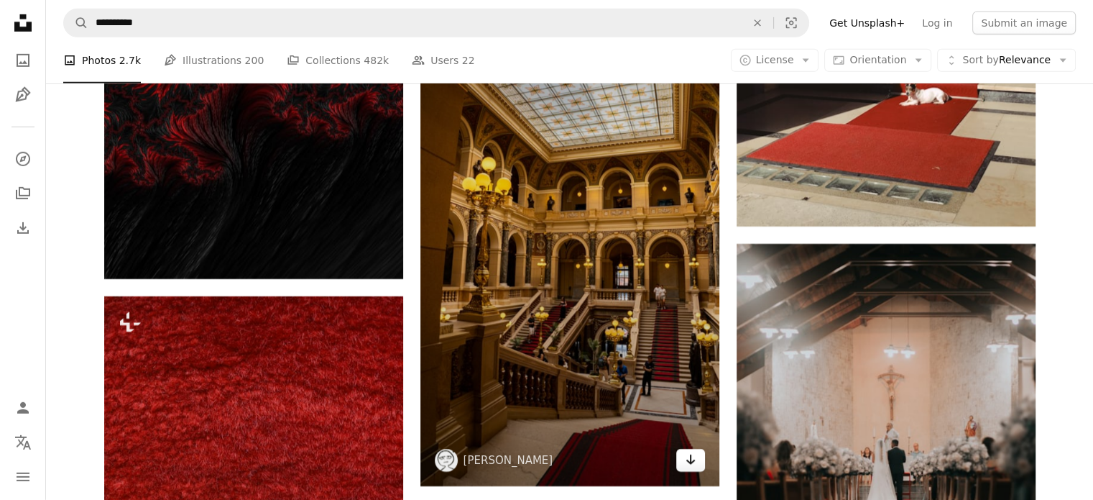
click at [690, 459] on icon "Download" at bounding box center [690, 459] width 9 height 10
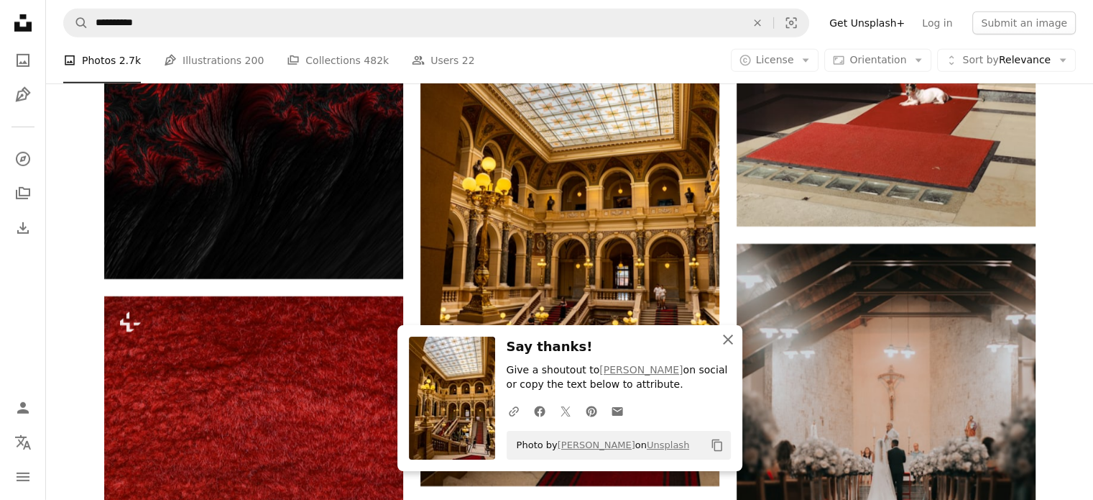
click at [729, 341] on icon "button" at bounding box center [728, 339] width 10 height 10
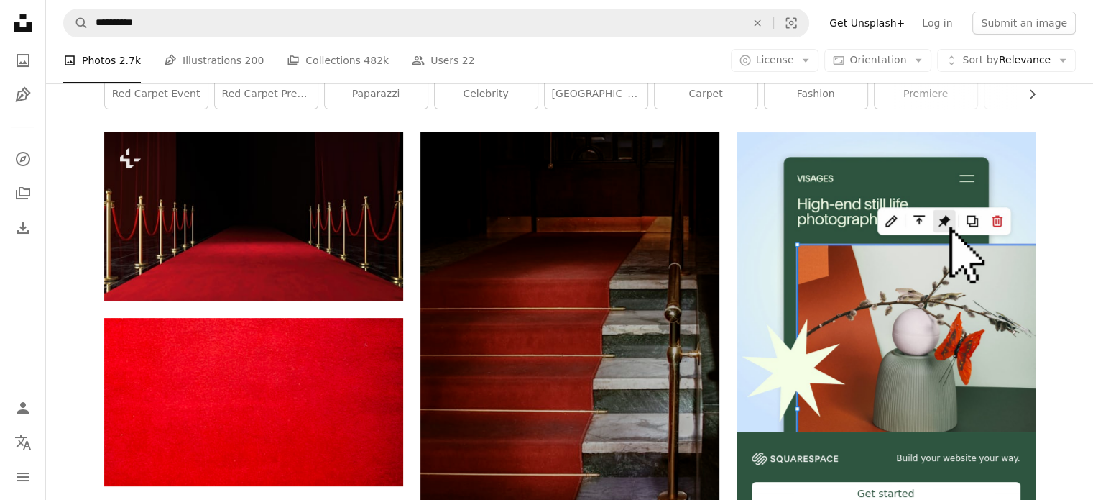
scroll to position [0, 0]
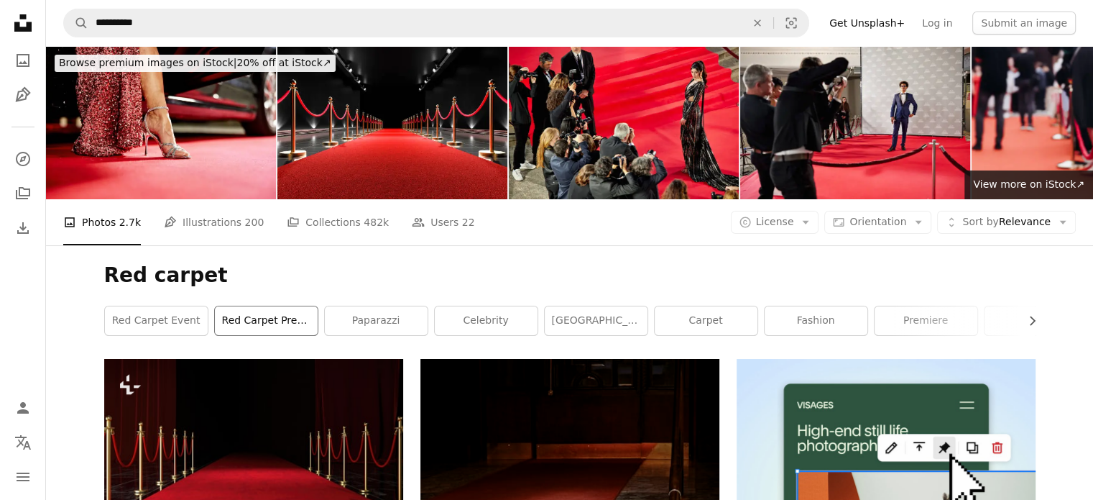
click at [286, 321] on link "red carpet premiere" at bounding box center [266, 320] width 103 height 29
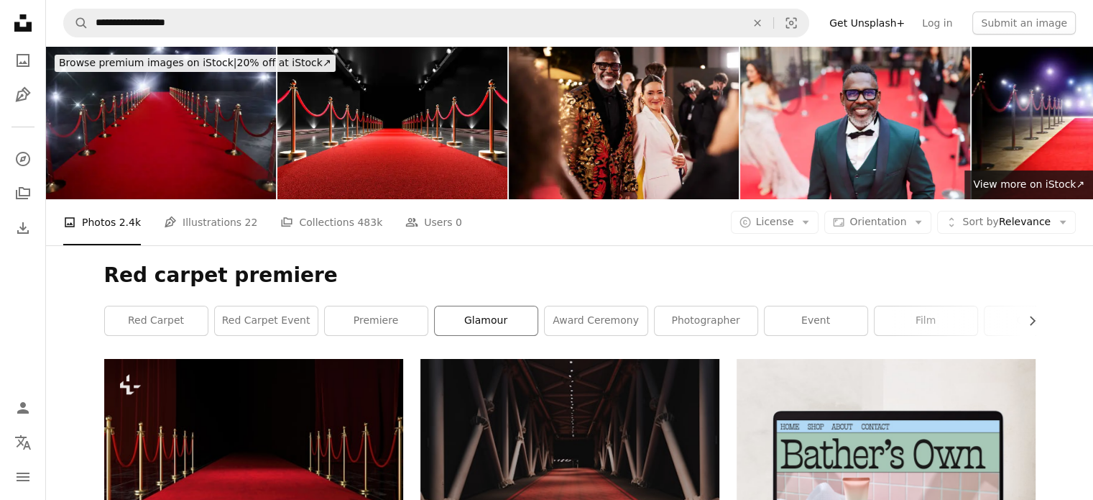
click at [511, 326] on link "glamour" at bounding box center [486, 320] width 103 height 29
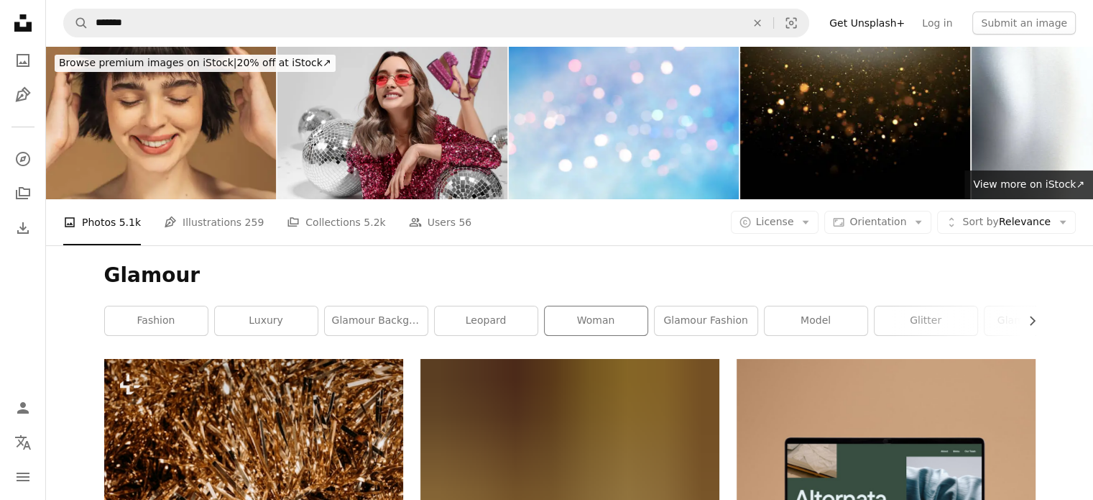
scroll to position [17, 0]
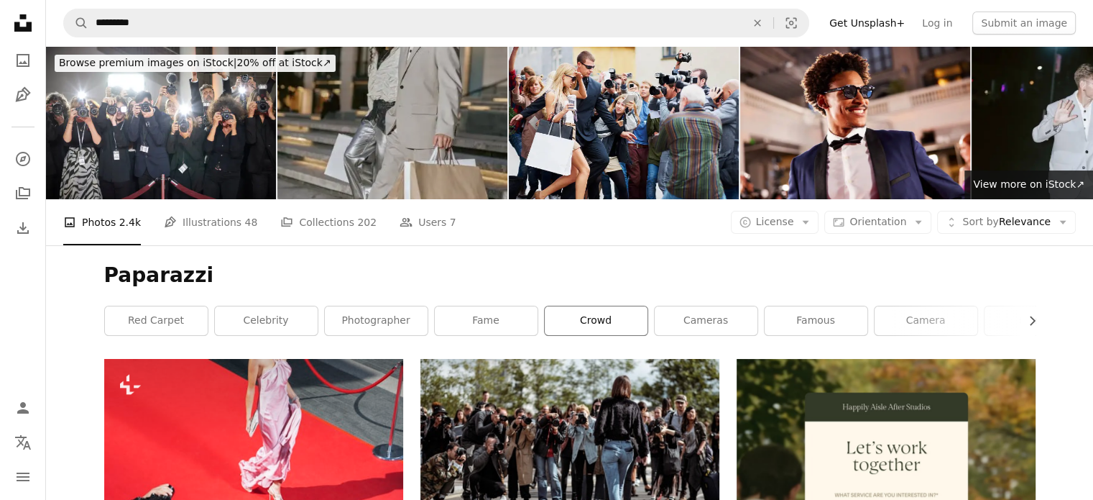
click at [587, 321] on link "crowd" at bounding box center [596, 320] width 103 height 29
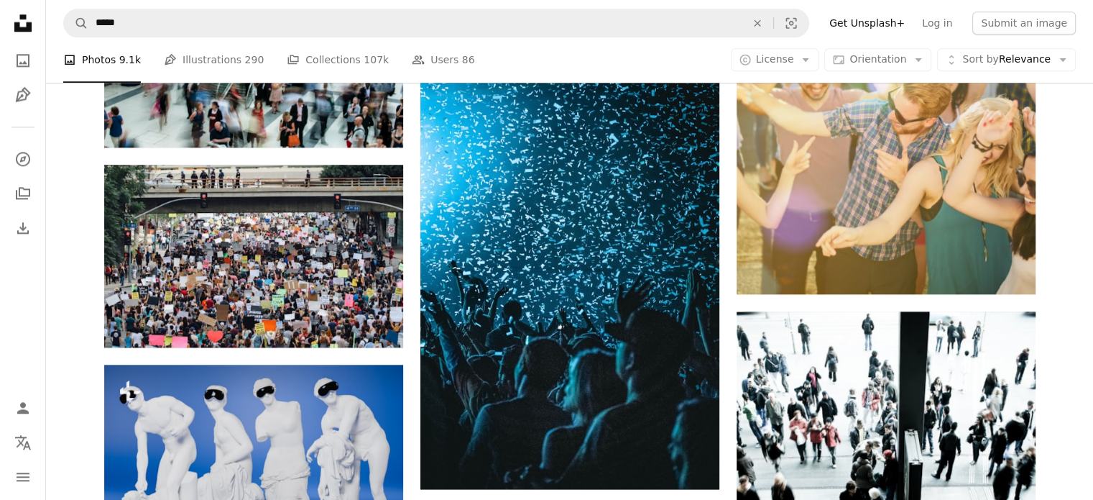
scroll to position [1781, 0]
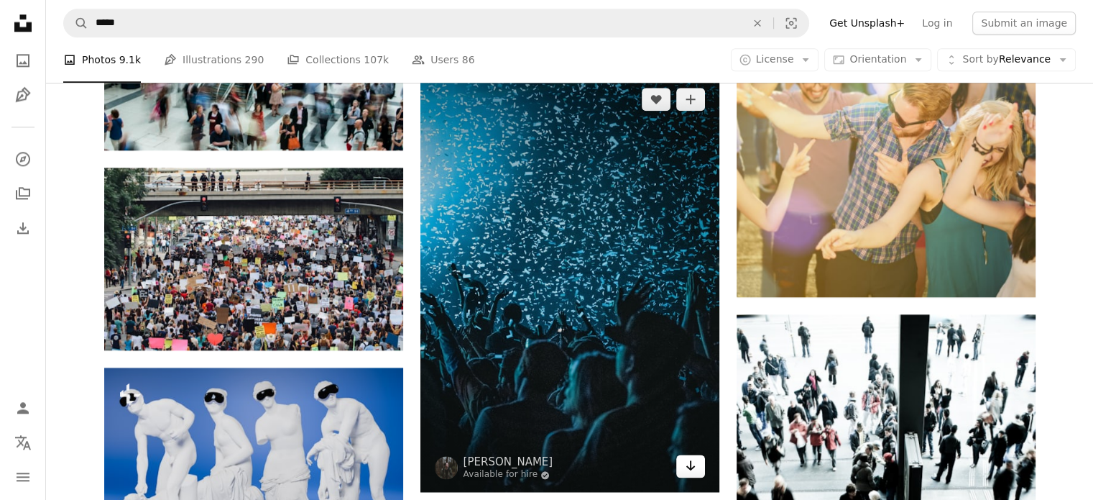
click at [690, 468] on icon "Download" at bounding box center [690, 465] width 9 height 10
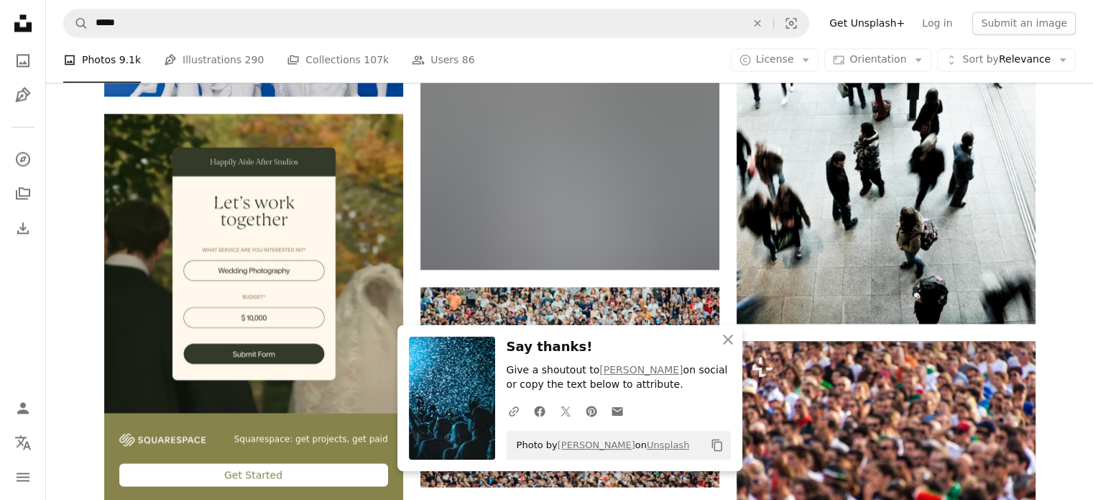
scroll to position [2235, 0]
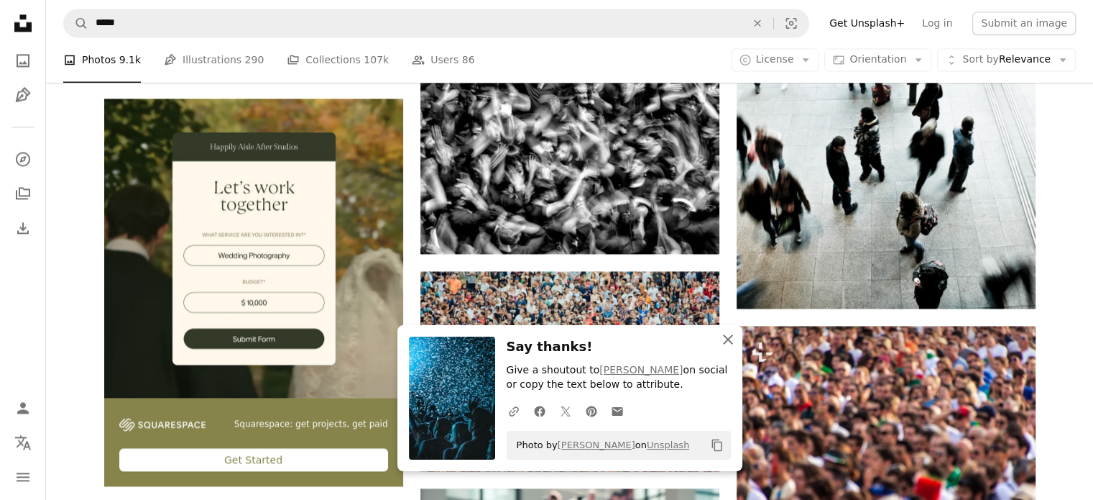
click at [728, 341] on icon "button" at bounding box center [728, 339] width 10 height 10
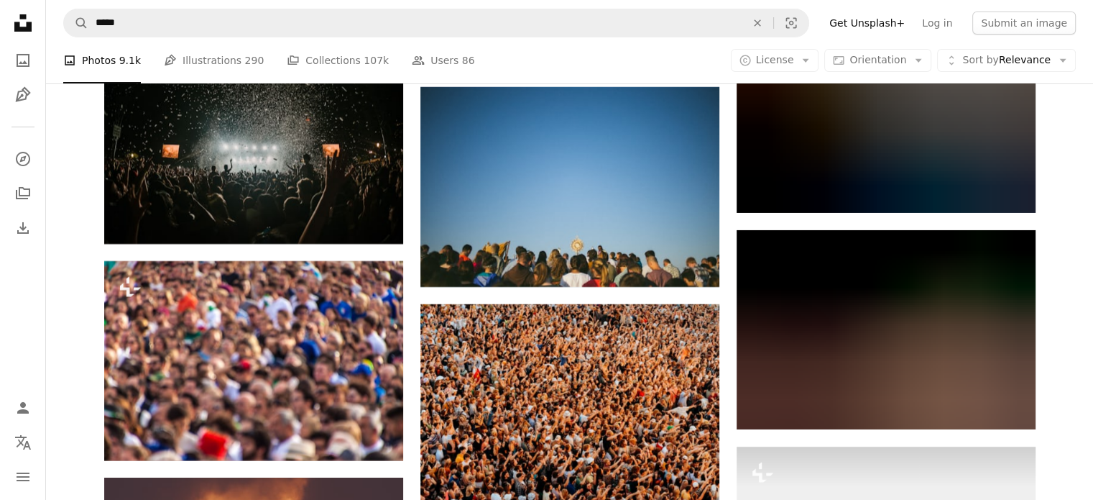
scroll to position [5179, 0]
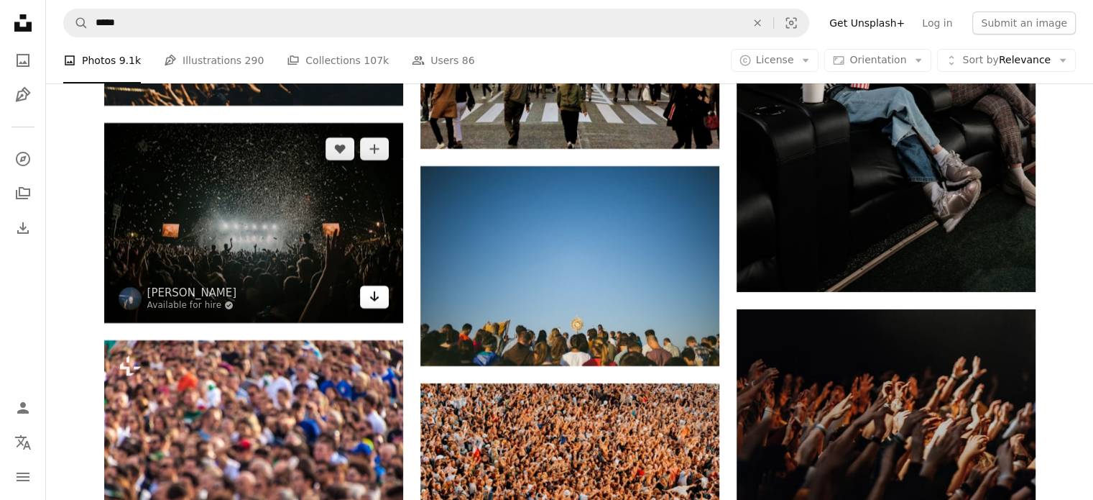
click at [373, 302] on icon "Arrow pointing down" at bounding box center [375, 296] width 12 height 17
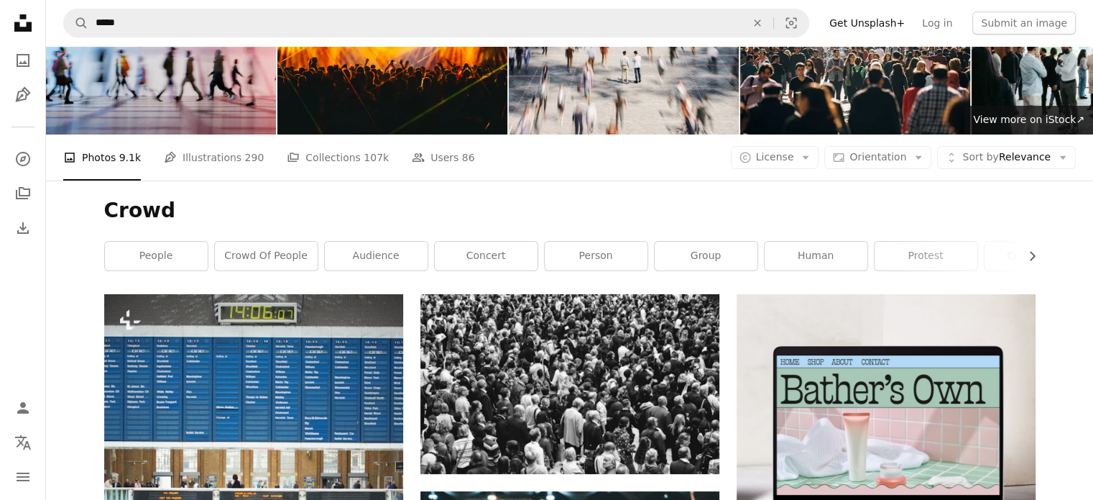
scroll to position [65, 0]
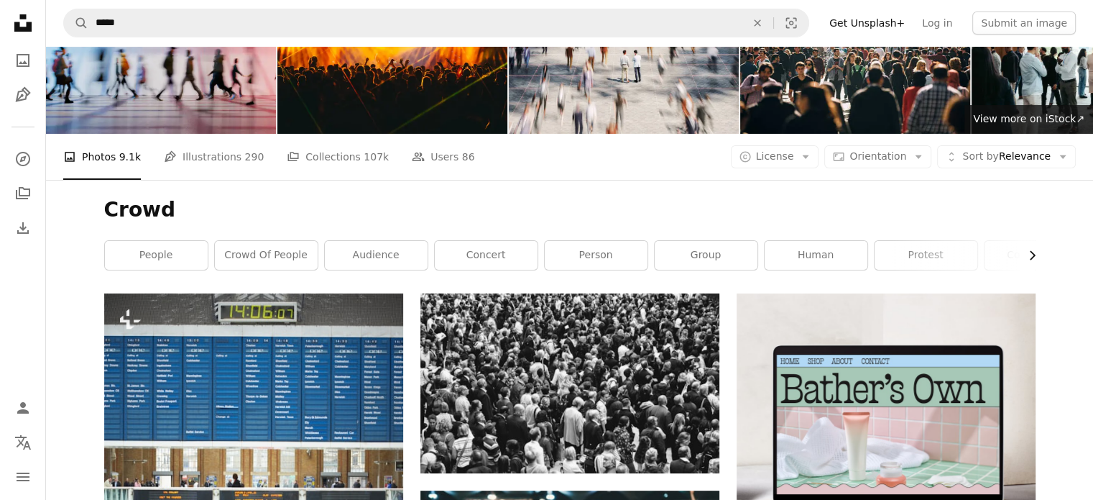
click at [1032, 254] on icon "Chevron right" at bounding box center [1032, 255] width 14 height 14
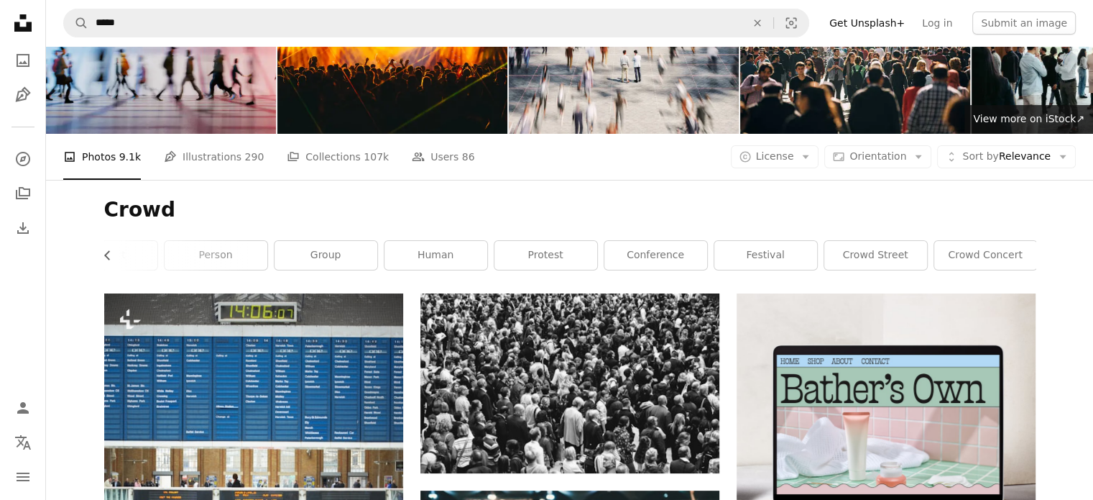
scroll to position [0, 382]
click at [1032, 254] on link "crowd concert" at bounding box center [983, 255] width 103 height 29
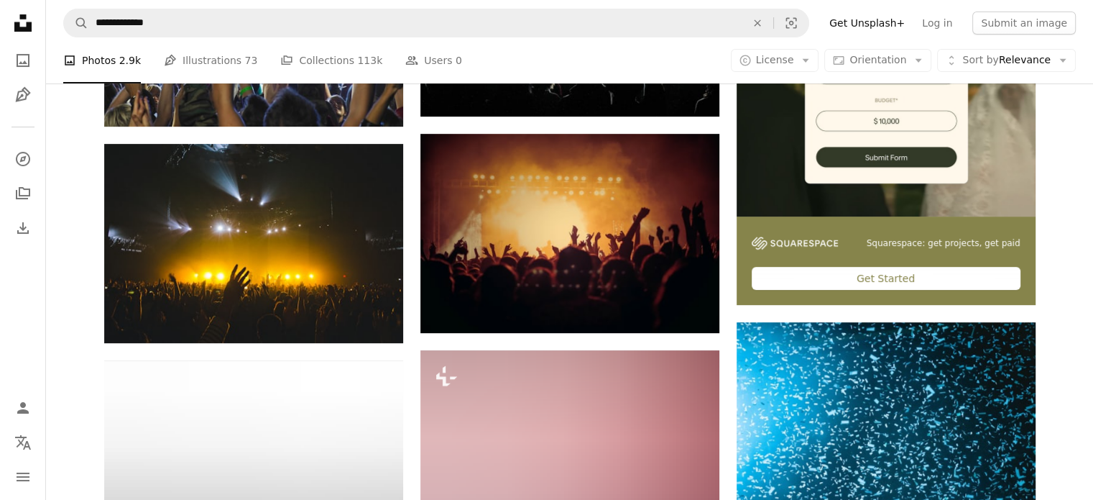
scroll to position [442, 0]
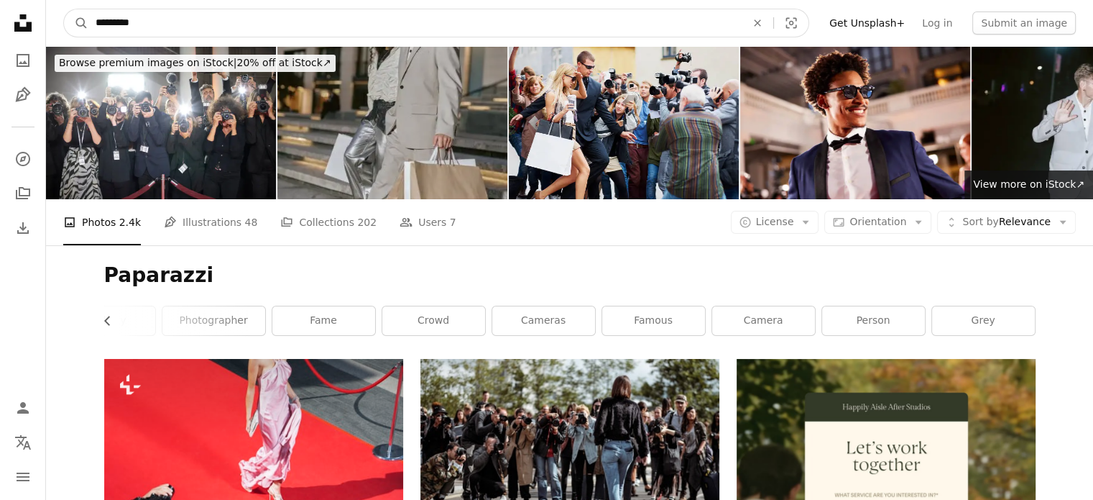
click at [485, 34] on input "*********" at bounding box center [414, 22] width 653 height 27
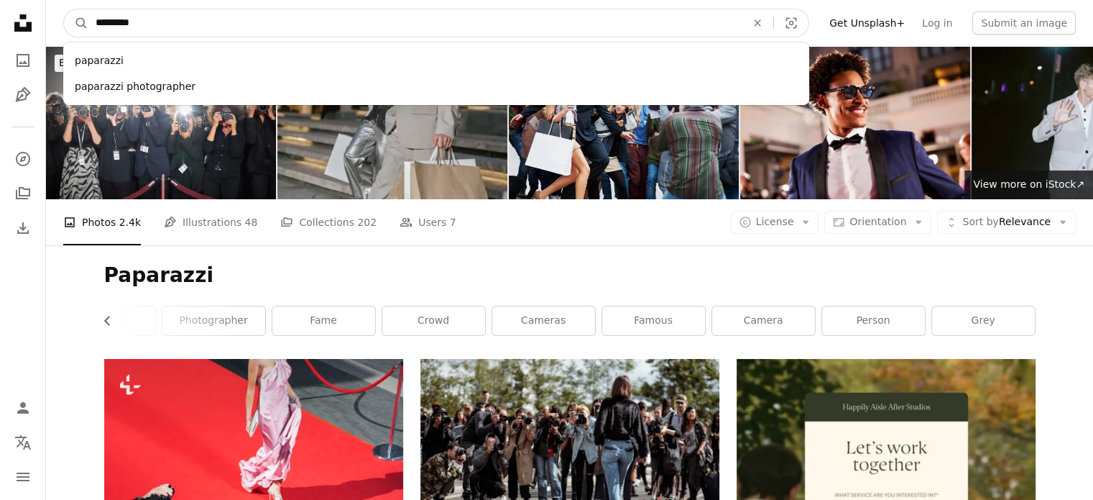
click at [485, 34] on input "*********" at bounding box center [414, 22] width 653 height 27
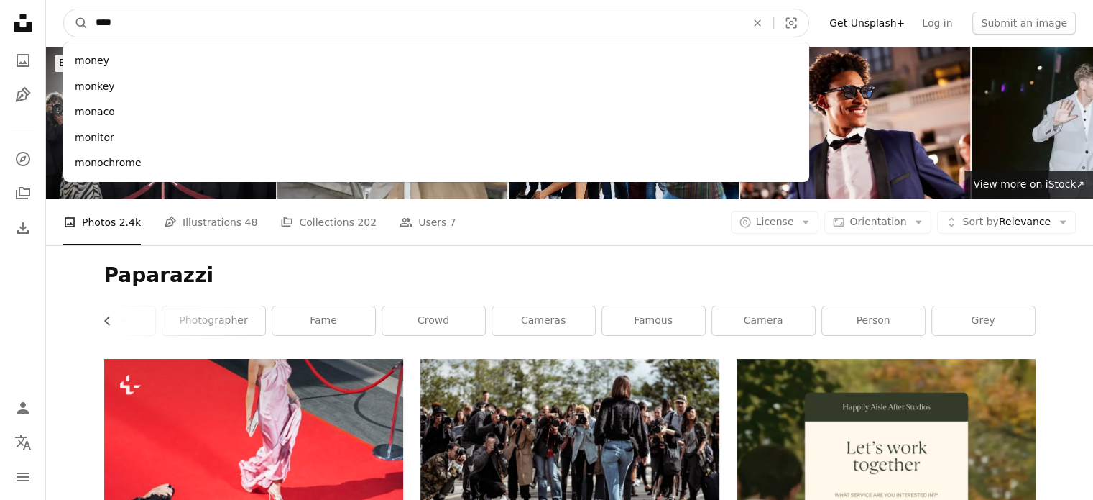
type input "*****"
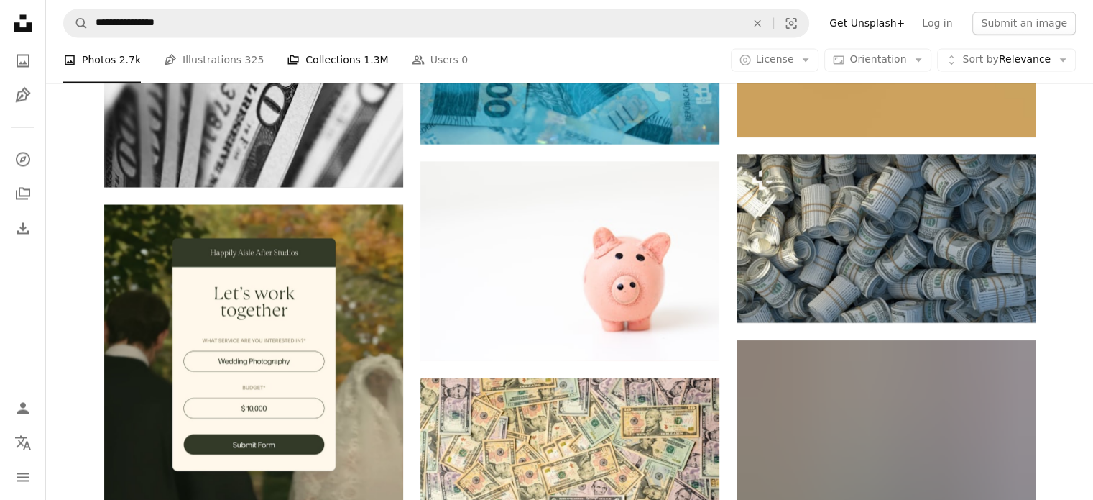
scroll to position [2523, 0]
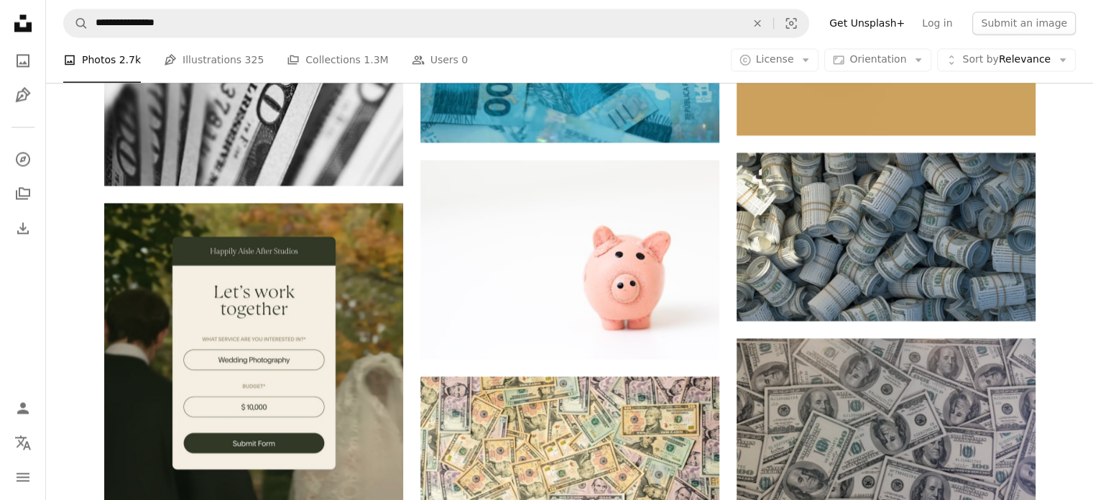
click at [336, 237] on img at bounding box center [253, 352] width 299 height 299
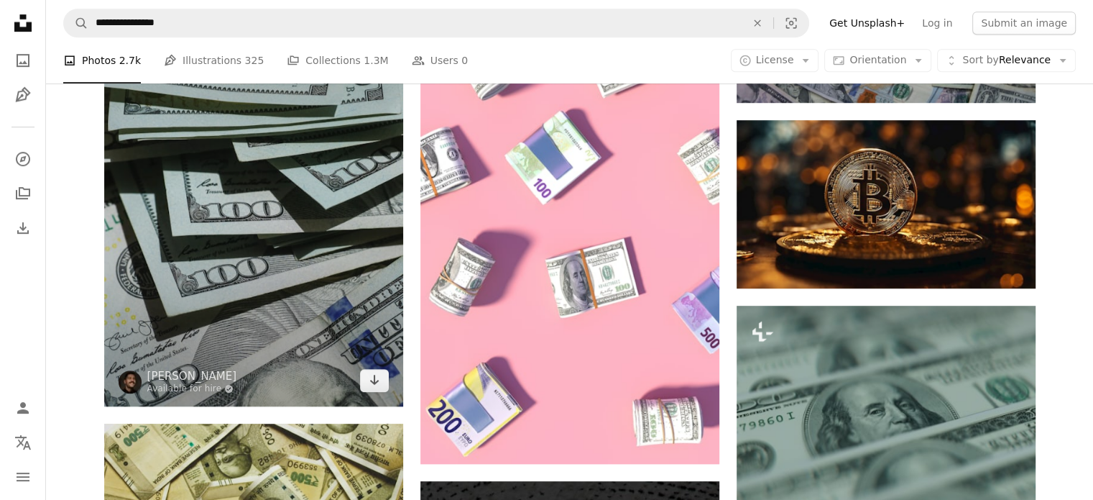
scroll to position [868, 0]
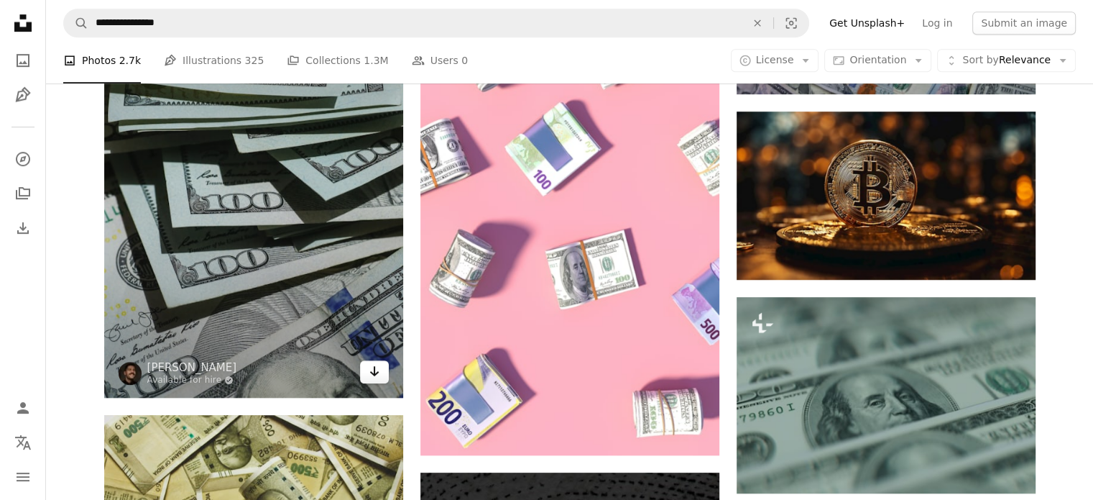
click at [377, 369] on icon "Arrow pointing down" at bounding box center [375, 370] width 12 height 17
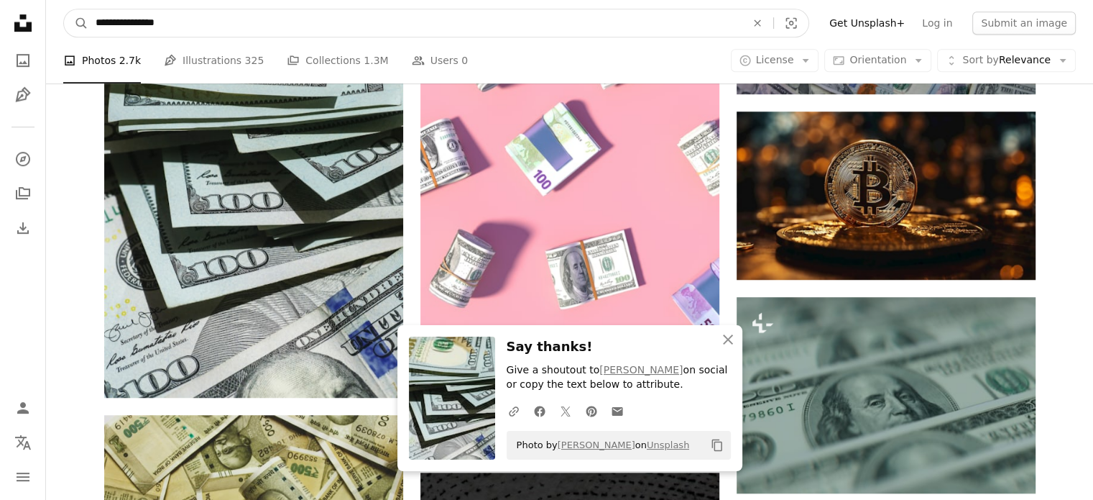
click at [331, 31] on input "**********" at bounding box center [414, 22] width 653 height 27
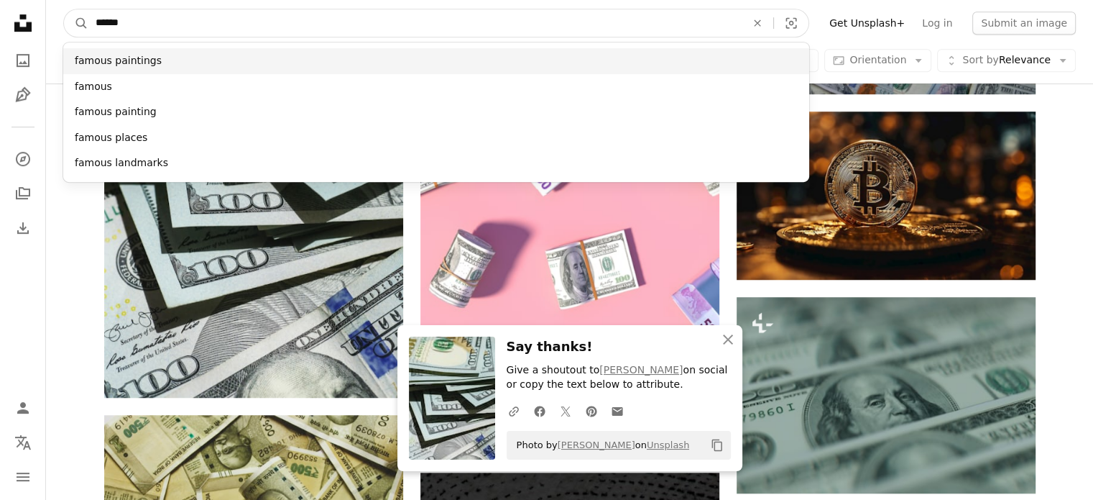
type input "******"
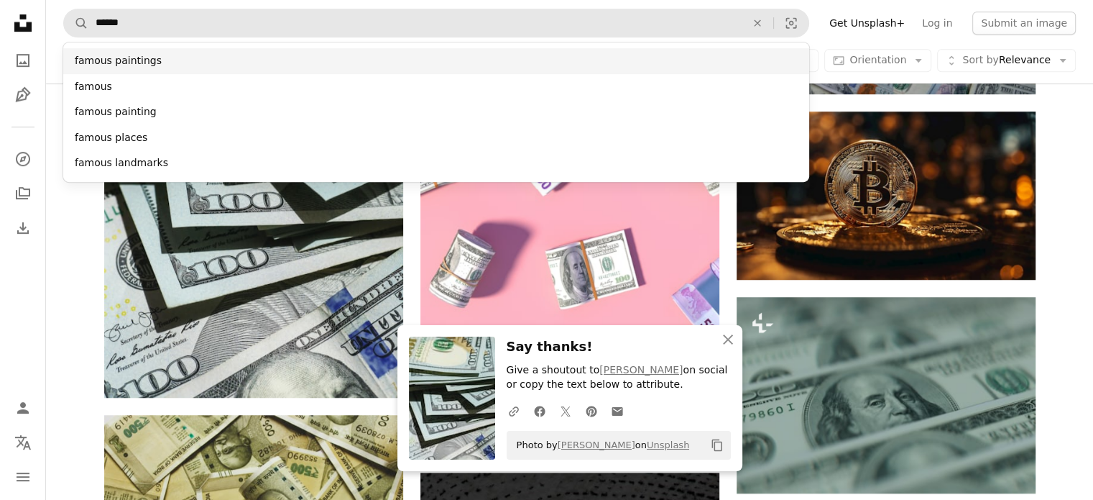
click at [244, 57] on div "famous paintings" at bounding box center [436, 61] width 746 height 26
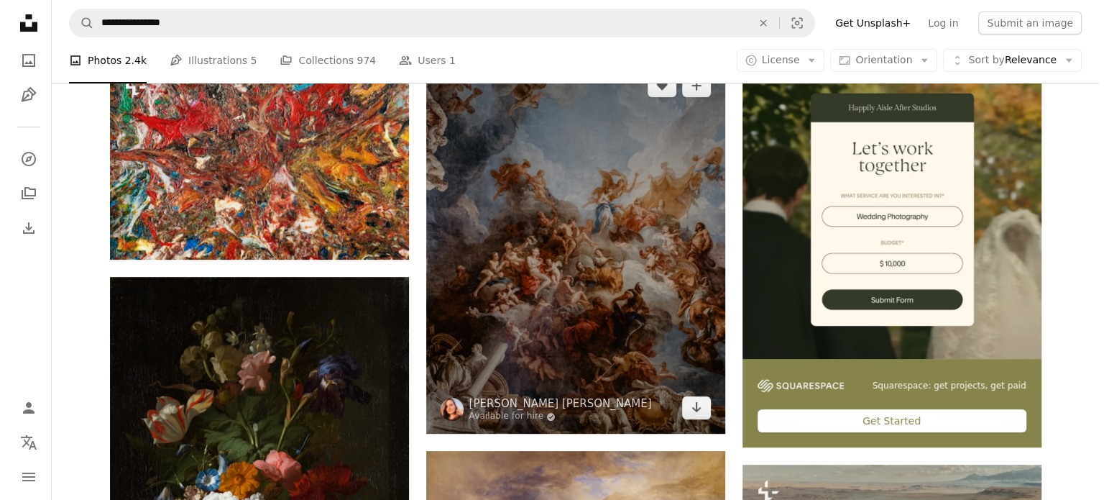
scroll to position [300, 0]
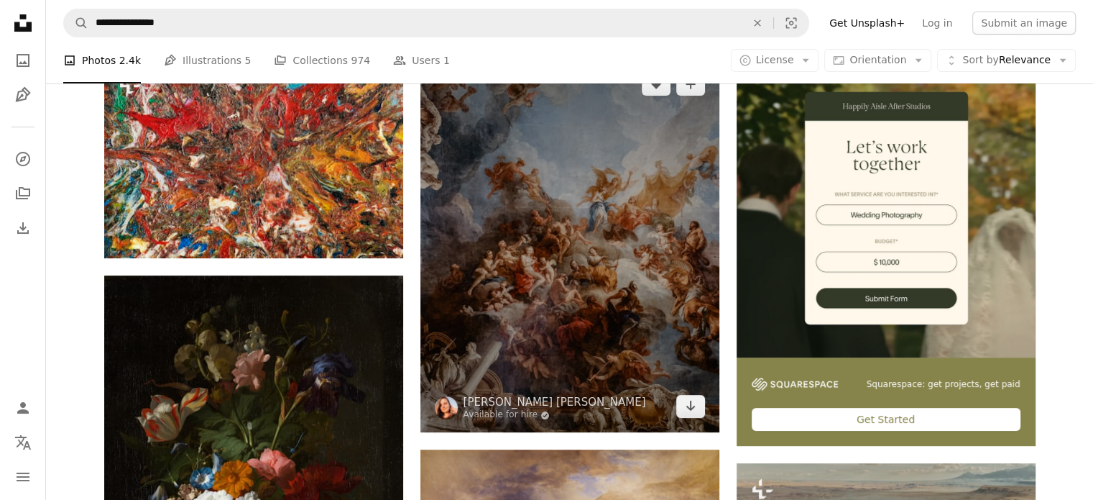
click at [564, 268] on img at bounding box center [569, 245] width 299 height 374
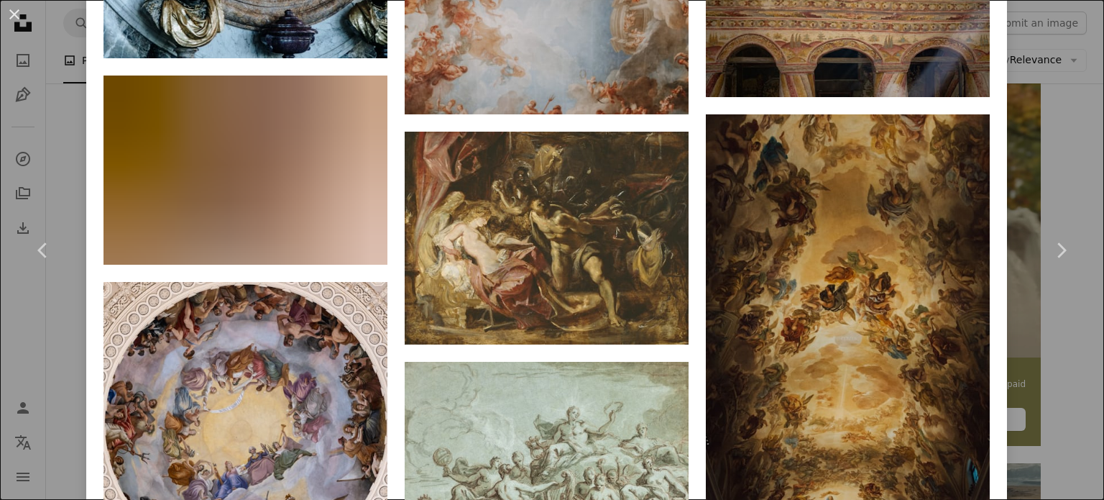
scroll to position [2950, 0]
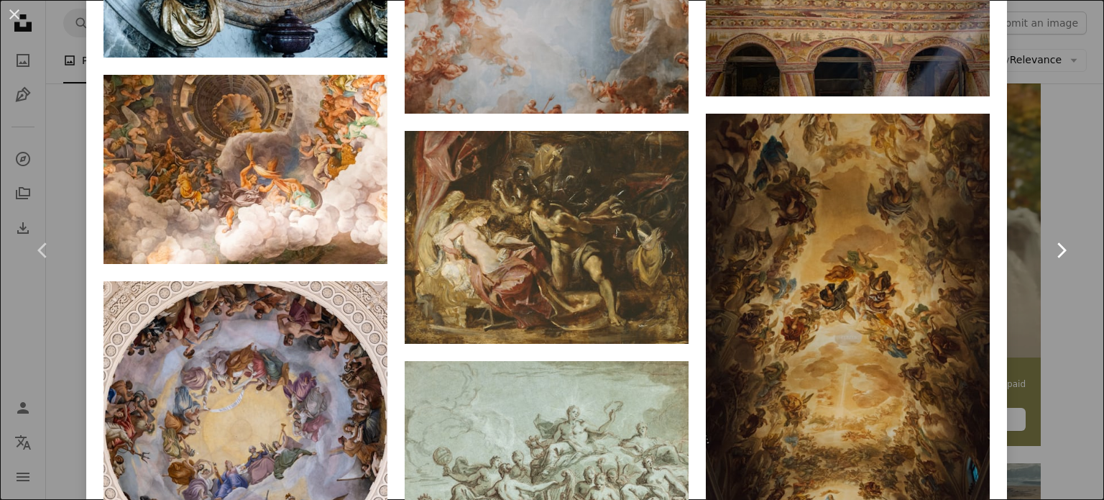
click at [1078, 232] on link "Chevron right" at bounding box center [1061, 250] width 86 height 138
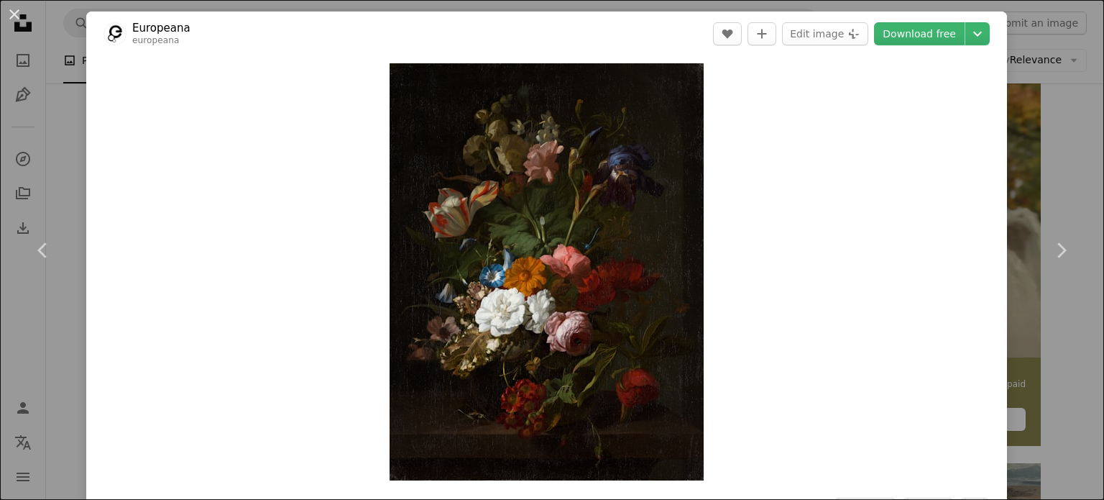
click at [1036, 51] on div "An X shape Chevron left Chevron right Europeana europeana A heart A plus sign E…" at bounding box center [552, 250] width 1104 height 500
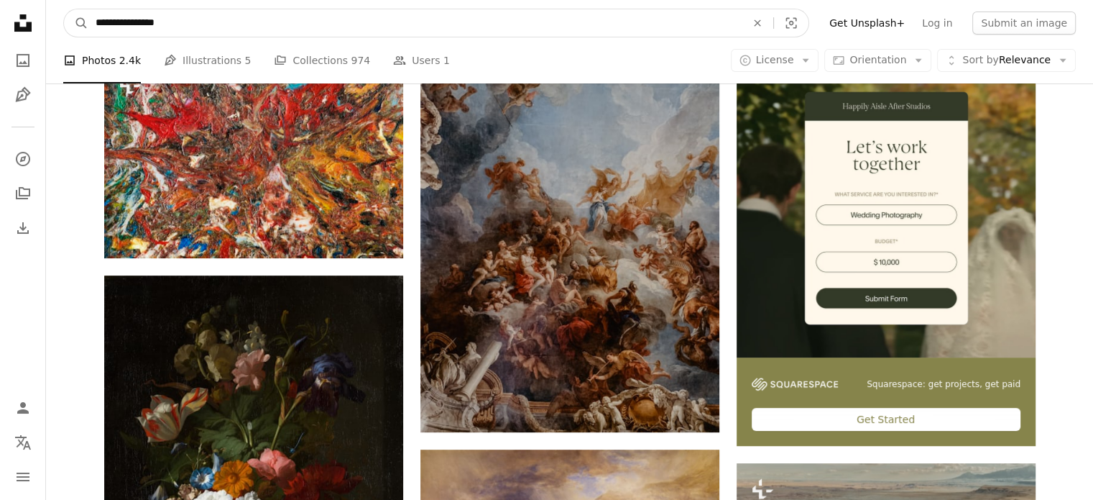
click at [546, 13] on input "**********" at bounding box center [414, 22] width 653 height 27
type input "**********"
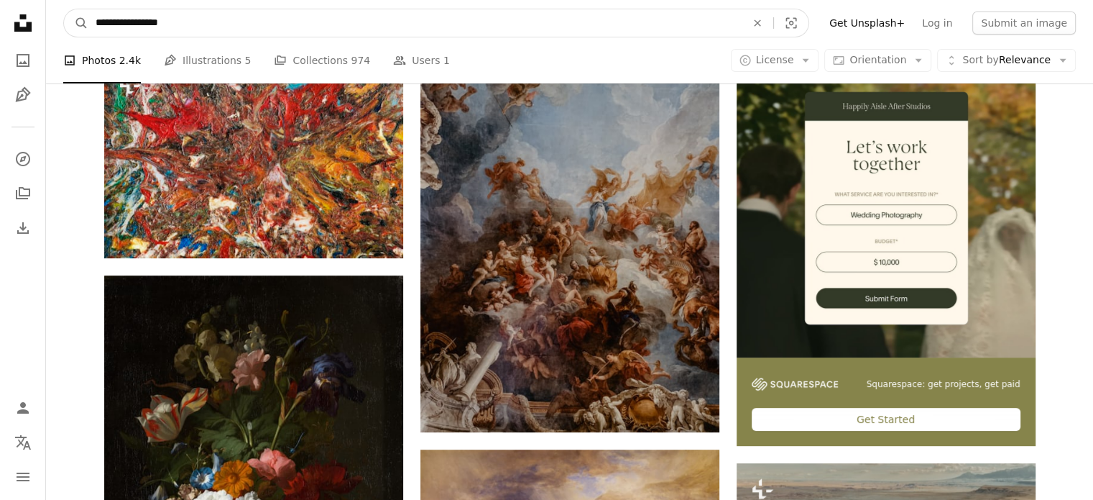
click button "A magnifying glass" at bounding box center [76, 22] width 24 height 27
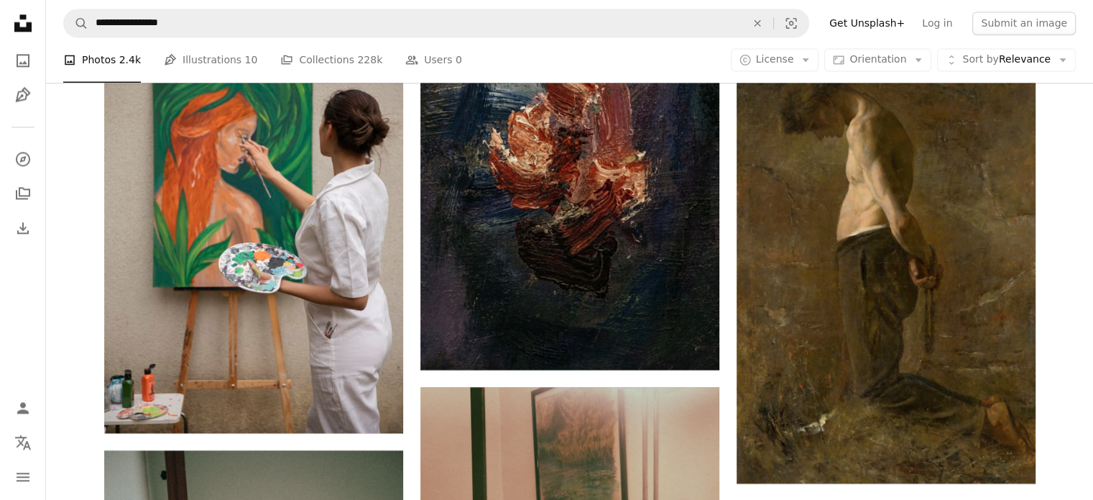
scroll to position [1427, 0]
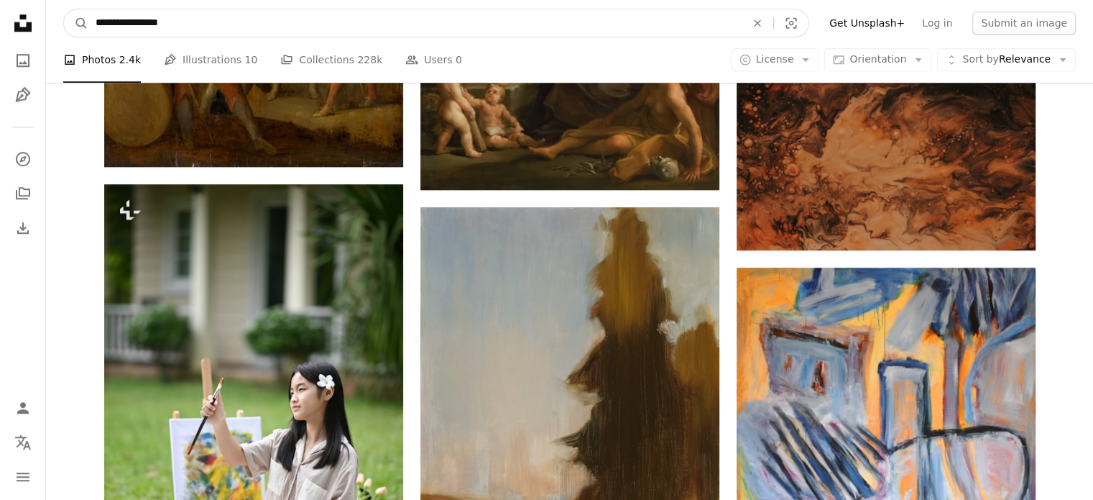
click at [259, 28] on input "**********" at bounding box center [414, 22] width 653 height 27
type input "**********"
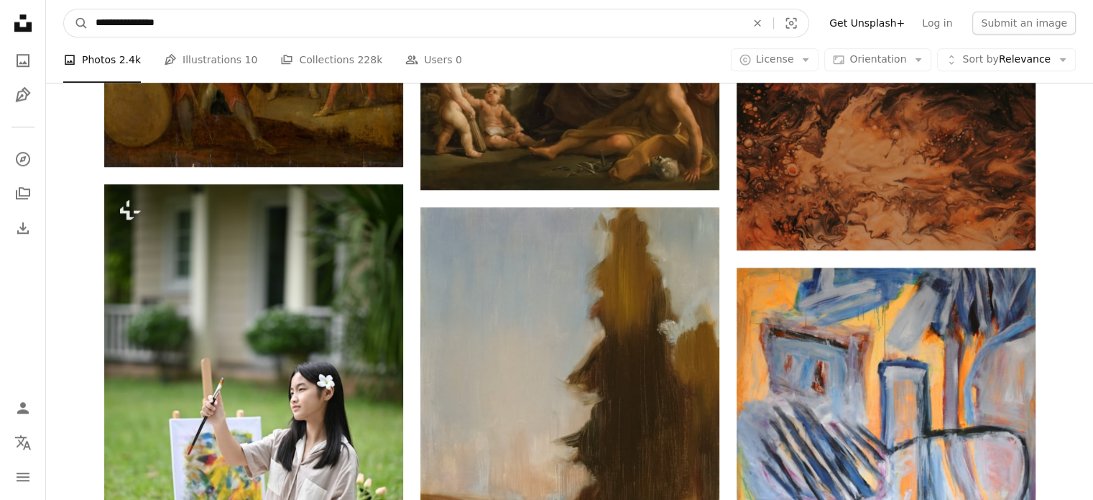
click button "A magnifying glass" at bounding box center [76, 22] width 24 height 27
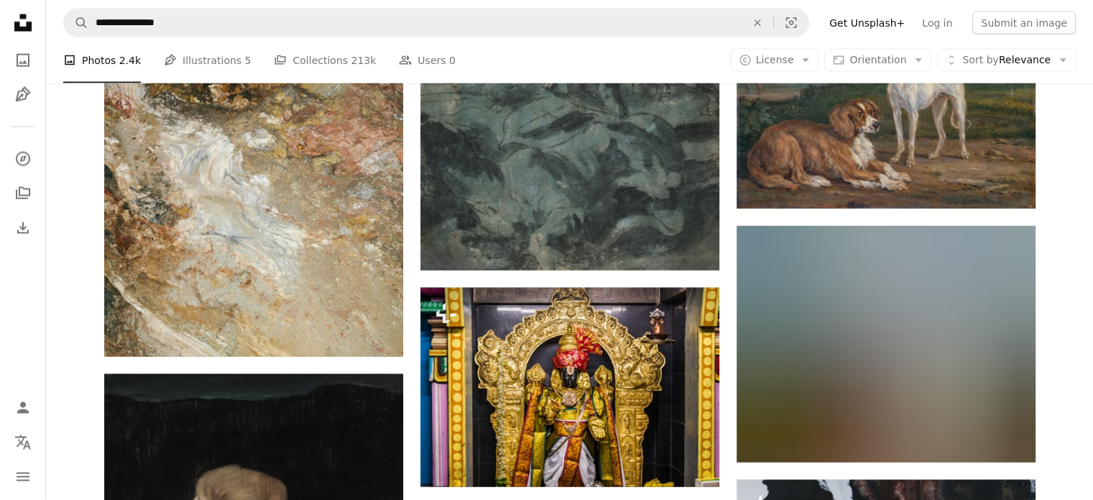
scroll to position [14154, 0]
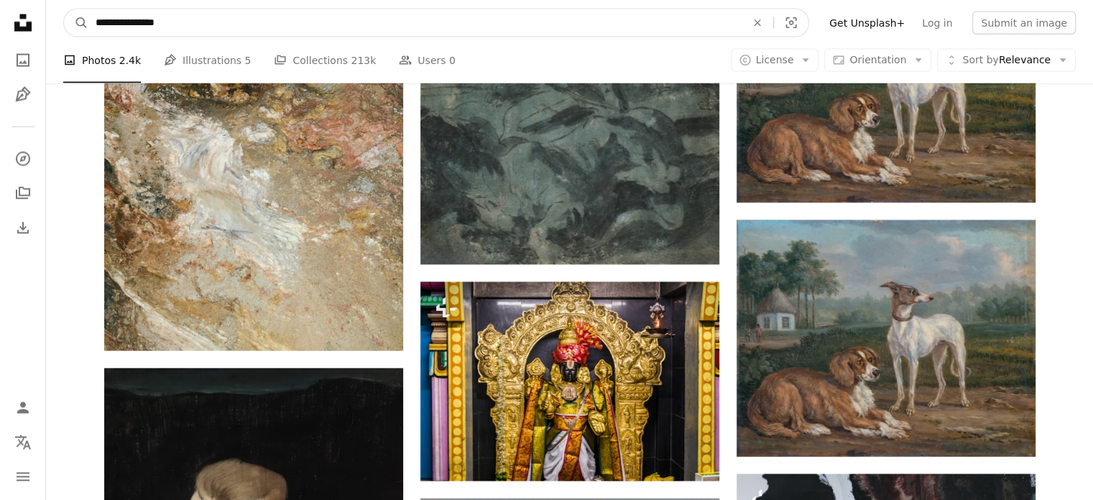
click at [431, 25] on input "**********" at bounding box center [414, 22] width 653 height 27
type input "**********"
click button "A magnifying glass" at bounding box center [76, 22] width 24 height 27
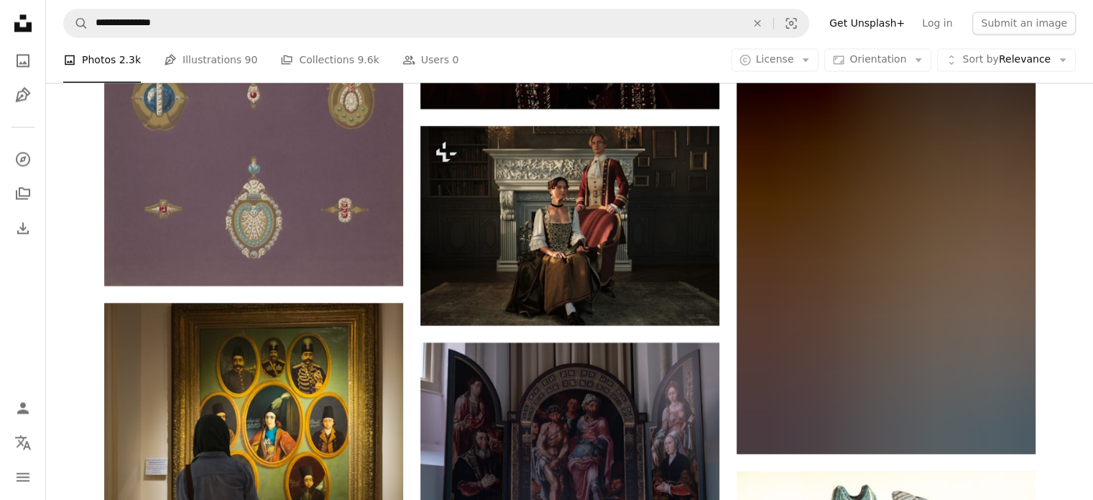
scroll to position [2346, 0]
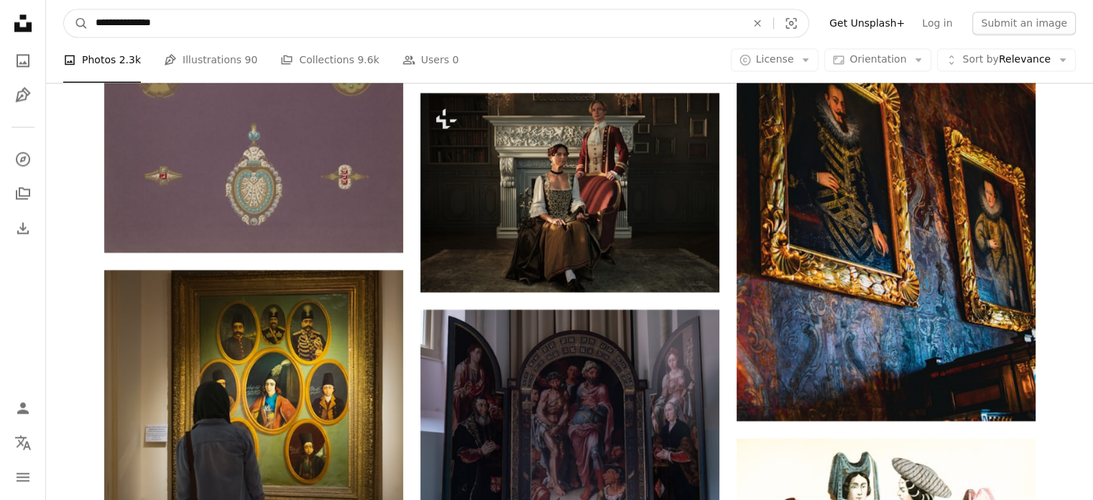
click at [198, 28] on input "**********" at bounding box center [414, 22] width 653 height 27
type input "**********"
